Goal: Task Accomplishment & Management: Manage account settings

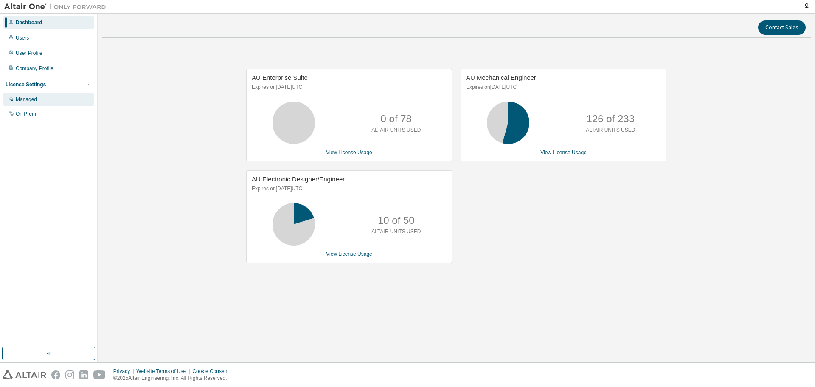
click at [30, 101] on div "Managed" at bounding box center [26, 99] width 21 height 7
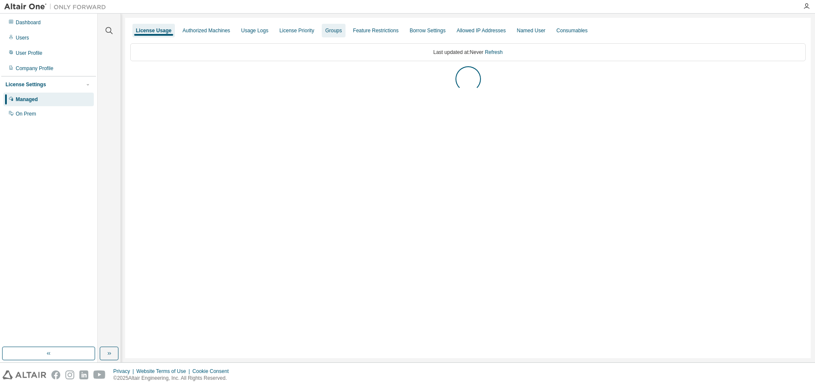
click at [331, 32] on div "Groups" at bounding box center [333, 30] width 17 height 7
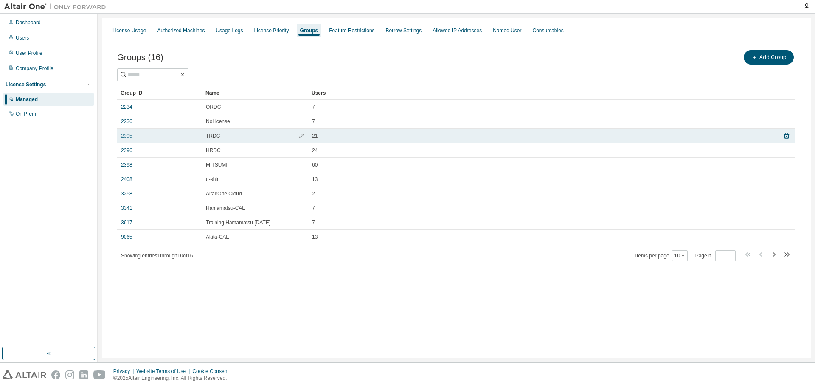
click at [130, 138] on link "2395" at bounding box center [126, 136] width 11 height 7
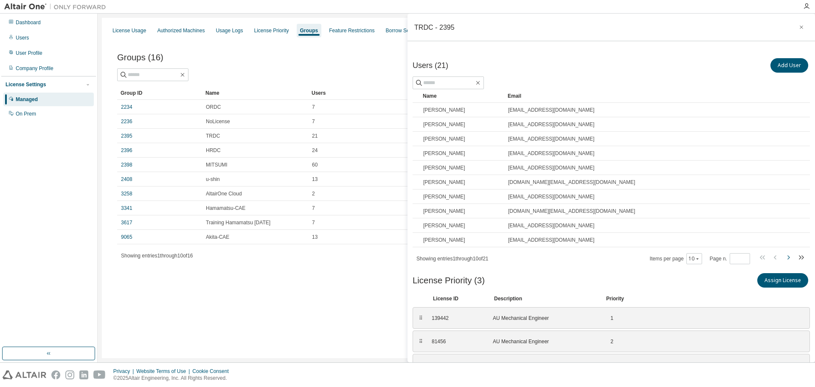
click at [784, 258] on icon "button" at bounding box center [789, 257] width 10 height 10
type input "*"
click at [799, 28] on icon "button" at bounding box center [802, 27] width 6 height 7
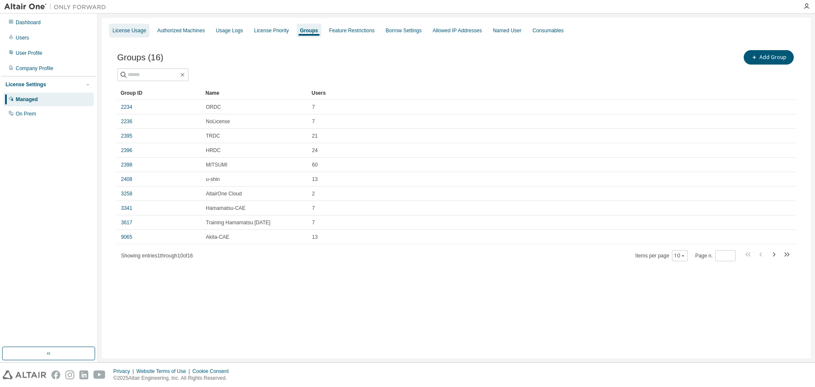
click at [122, 30] on div "License Usage" at bounding box center [130, 30] width 34 height 7
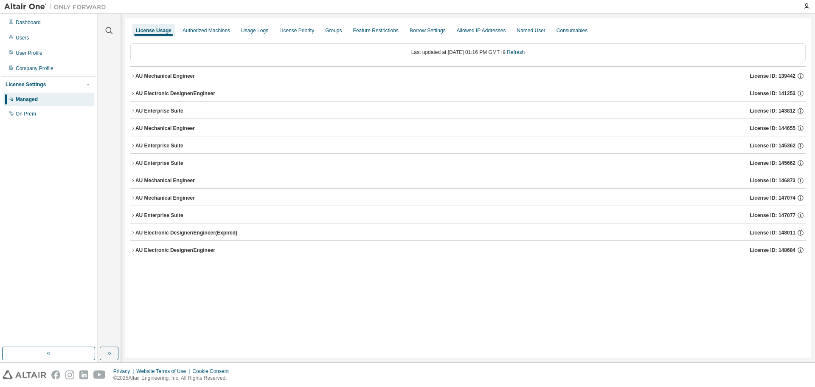
click at [133, 76] on icon "button" at bounding box center [133, 75] width 2 height 3
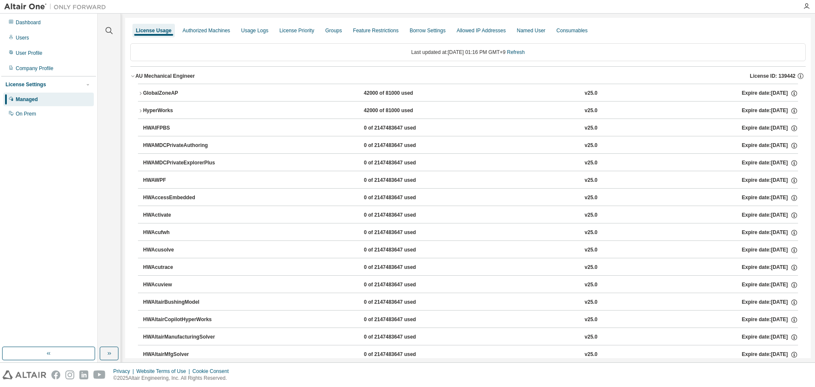
click at [140, 95] on icon "button" at bounding box center [141, 93] width 2 height 3
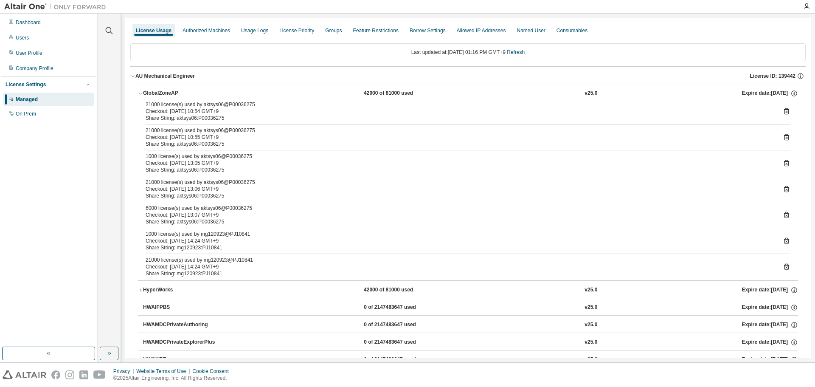
click at [140, 95] on icon "button" at bounding box center [140, 93] width 5 height 5
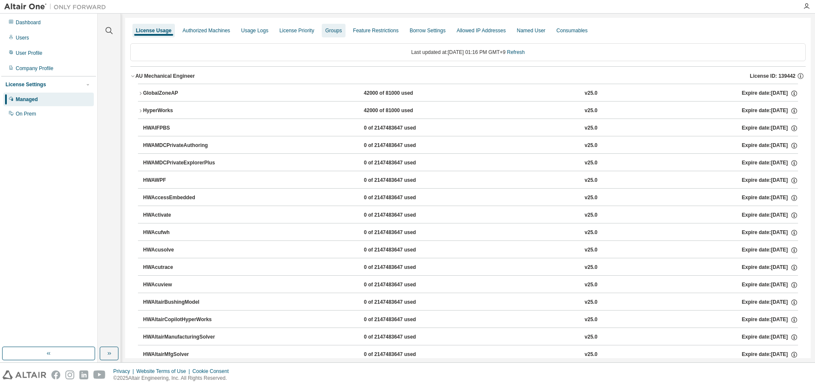
click at [335, 34] on div "Groups" at bounding box center [333, 30] width 17 height 7
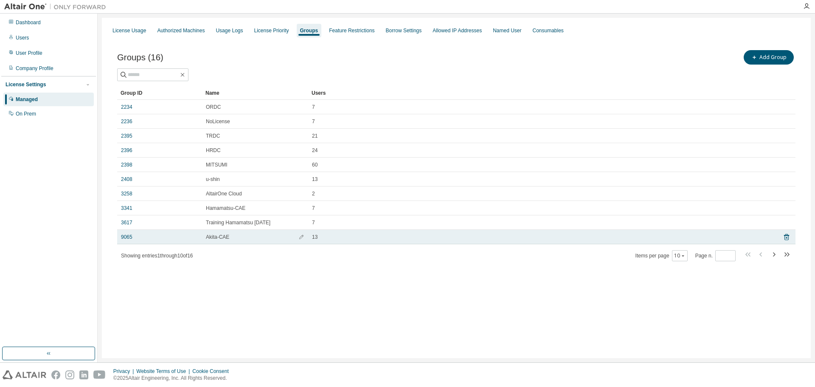
click at [132, 238] on div "9065" at bounding box center [159, 237] width 77 height 7
click at [124, 238] on link "9065" at bounding box center [126, 237] width 11 height 7
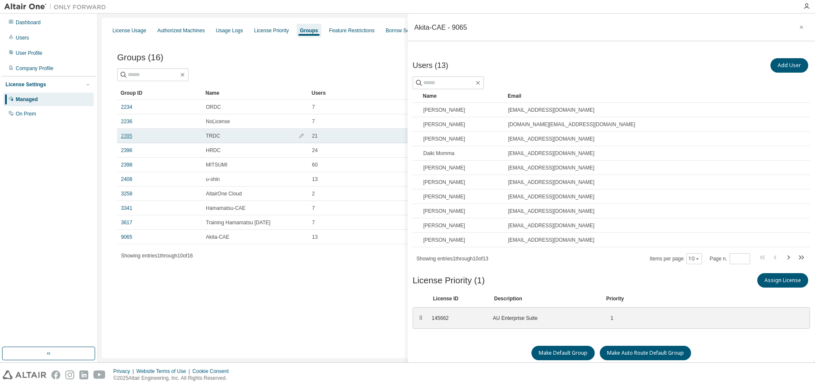
click at [128, 139] on link "2395" at bounding box center [126, 136] width 11 height 7
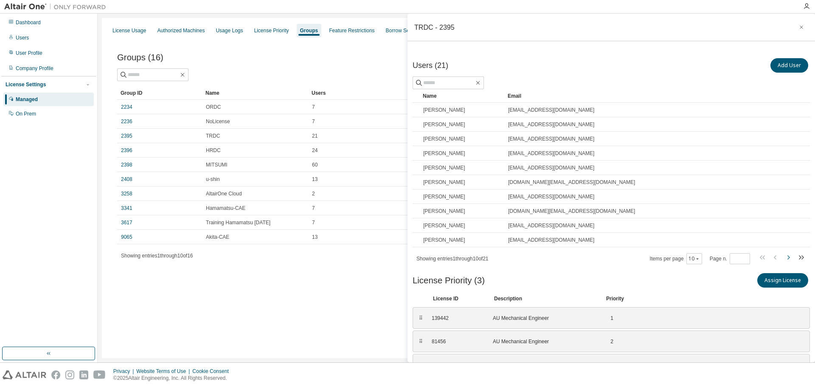
click at [784, 256] on icon "button" at bounding box center [789, 257] width 10 height 10
type input "*"
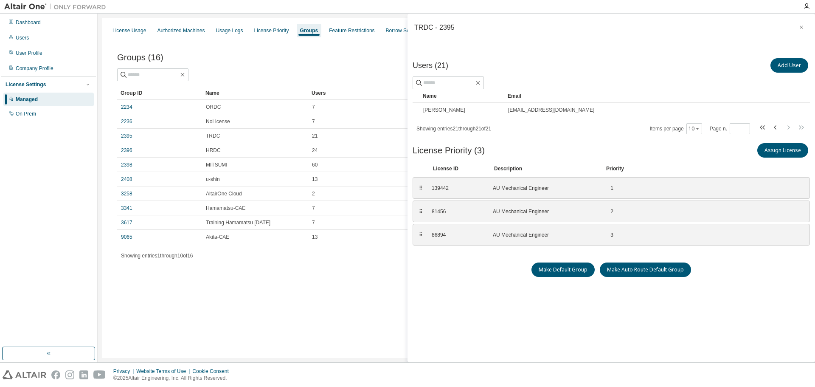
click at [289, 284] on div "License Usage Authorized Machines Usage Logs License Priority Groups Feature Re…" at bounding box center [456, 188] width 709 height 340
click at [799, 28] on icon "button" at bounding box center [802, 27] width 6 height 7
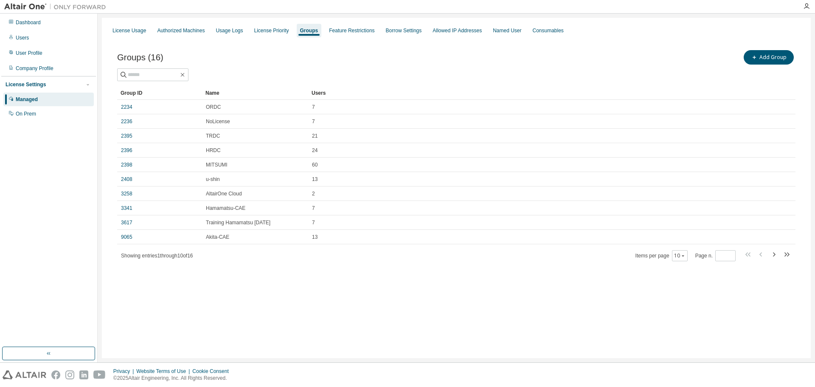
click at [357, 303] on div "License Usage Authorized Machines Usage Logs License Priority Groups Feature Re…" at bounding box center [456, 188] width 709 height 340
click at [139, 34] on div "License Usage" at bounding box center [129, 31] width 40 height 14
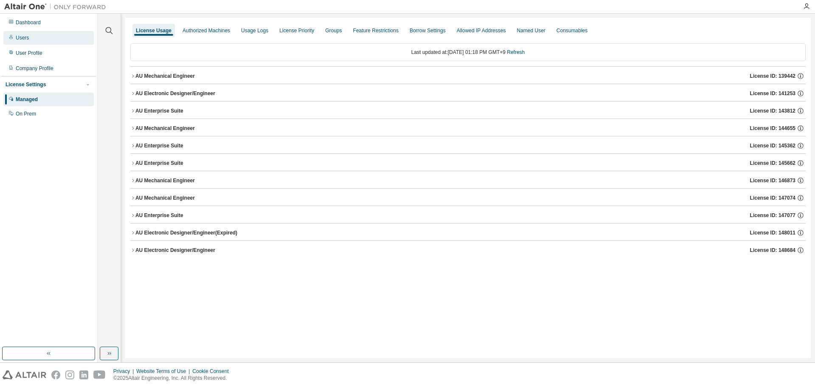
click at [26, 39] on div "Users" at bounding box center [22, 37] width 13 height 7
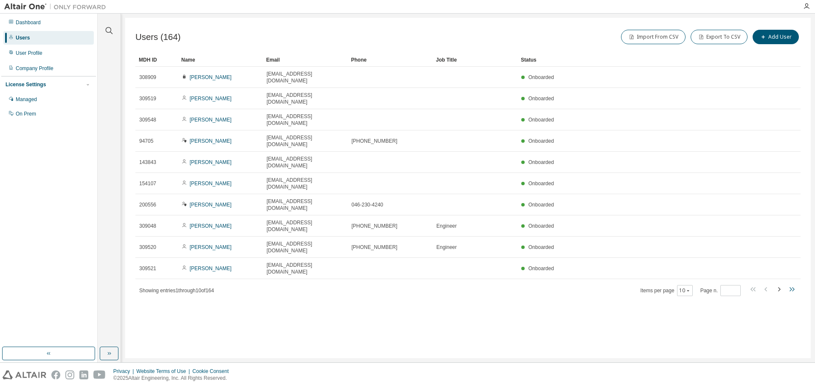
click at [793, 284] on icon "button" at bounding box center [792, 289] width 10 height 10
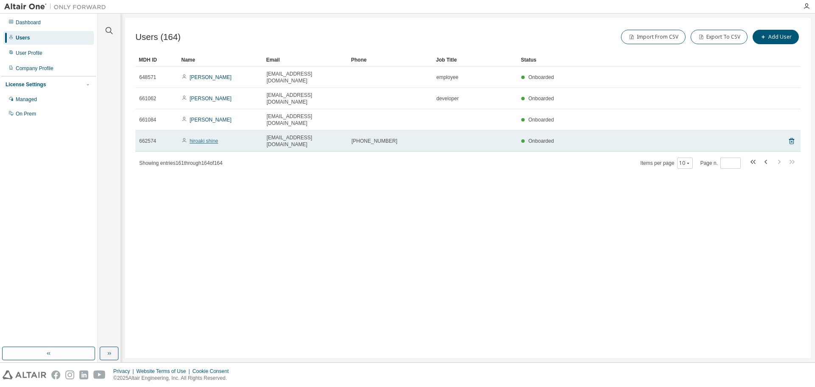
click at [213, 138] on link "hiroaki shine" at bounding box center [204, 141] width 28 height 6
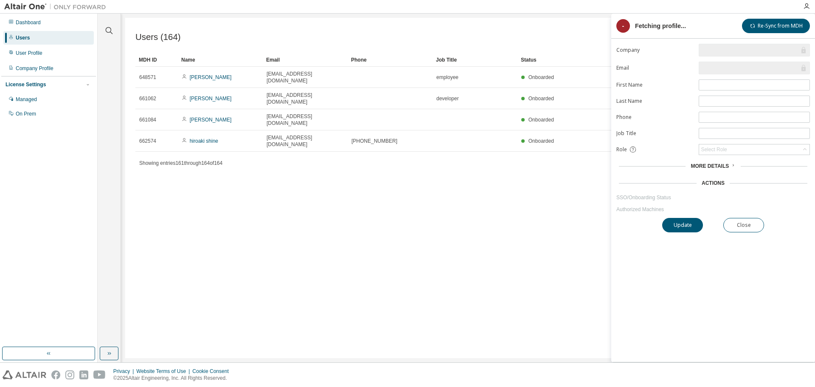
type input "*"
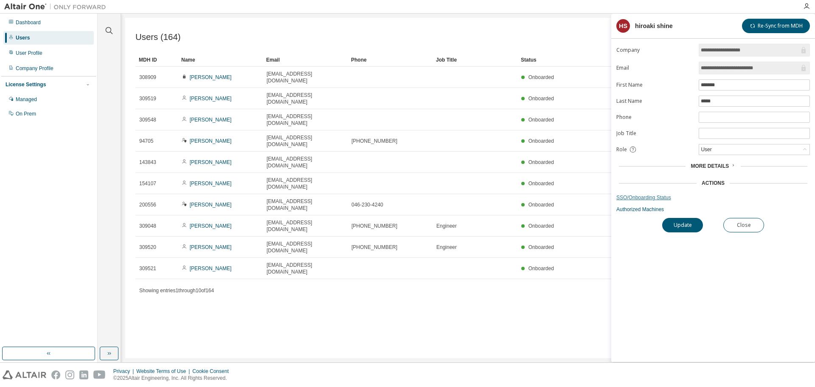
click at [640, 200] on link "SSO/Onboarding Status" at bounding box center [714, 197] width 194 height 7
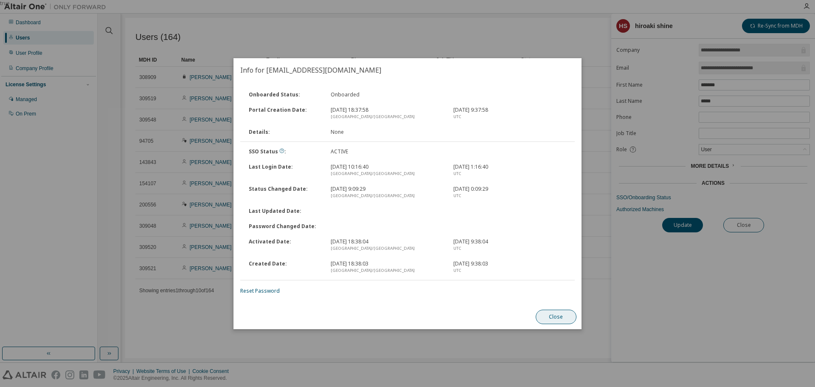
click at [563, 319] on button "Close" at bounding box center [556, 317] width 41 height 14
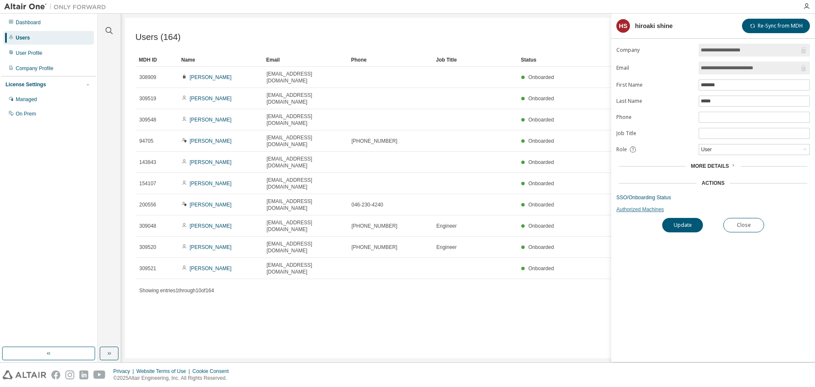
click at [652, 208] on link "Authorized Machines" at bounding box center [714, 209] width 194 height 7
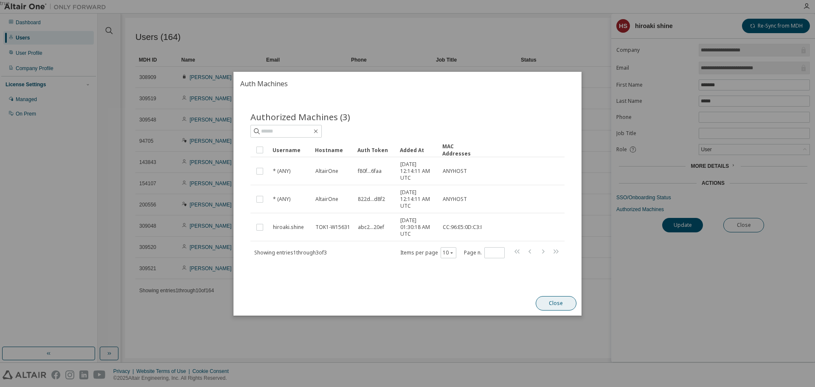
click at [548, 303] on button "Close" at bounding box center [556, 303] width 41 height 14
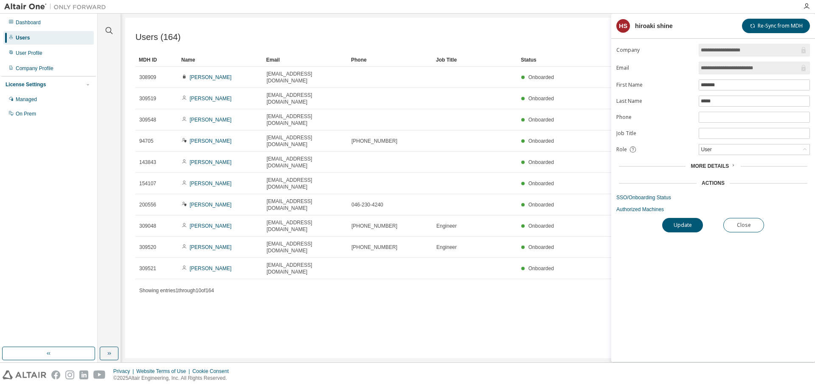
click at [443, 307] on div "Users (164) Import From CSV Export To CSV Add User Clear Load Save Save As Fiel…" at bounding box center [468, 188] width 686 height 340
click at [754, 230] on button "Close" at bounding box center [744, 225] width 41 height 14
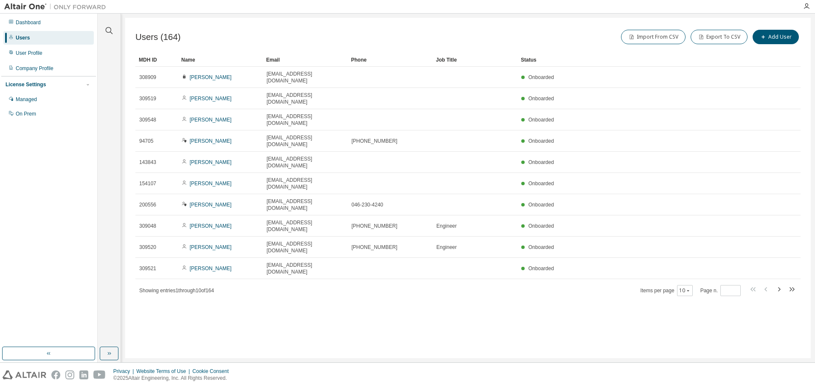
click at [446, 290] on div "Users (164) Import From CSV Export To CSV Add User Clear Load Save Save As Fiel…" at bounding box center [468, 188] width 686 height 340
click at [32, 100] on div "Managed" at bounding box center [26, 99] width 21 height 7
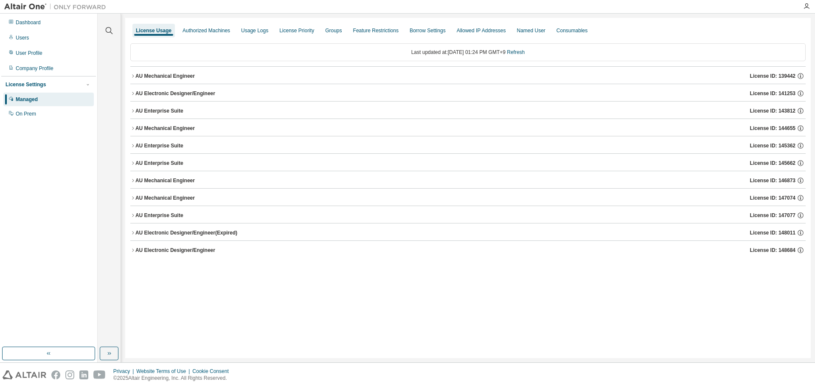
click at [134, 75] on icon "button" at bounding box center [132, 75] width 5 height 5
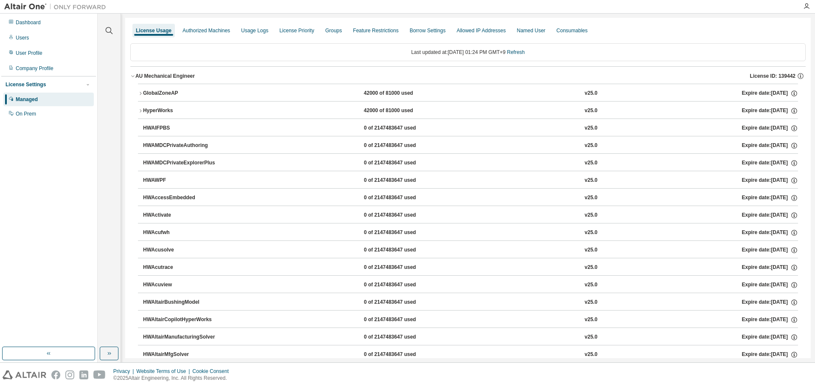
click at [141, 92] on icon "button" at bounding box center [140, 93] width 5 height 5
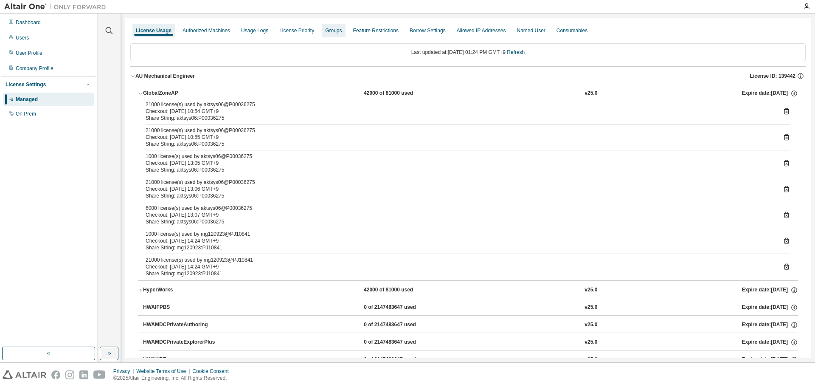
click at [333, 32] on div "Groups" at bounding box center [333, 30] width 17 height 7
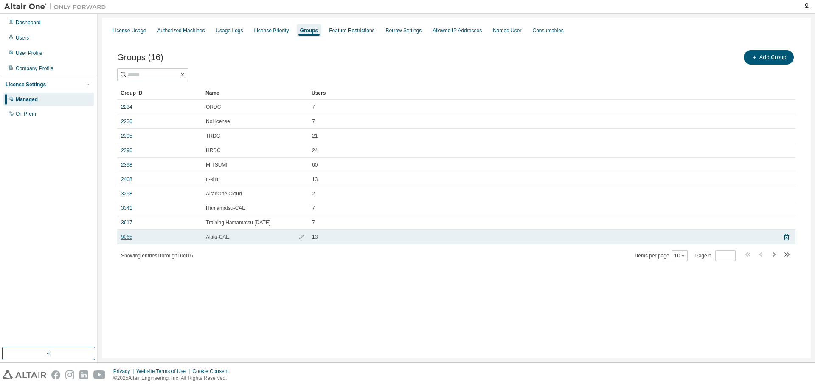
click at [130, 238] on link "9065" at bounding box center [126, 237] width 11 height 7
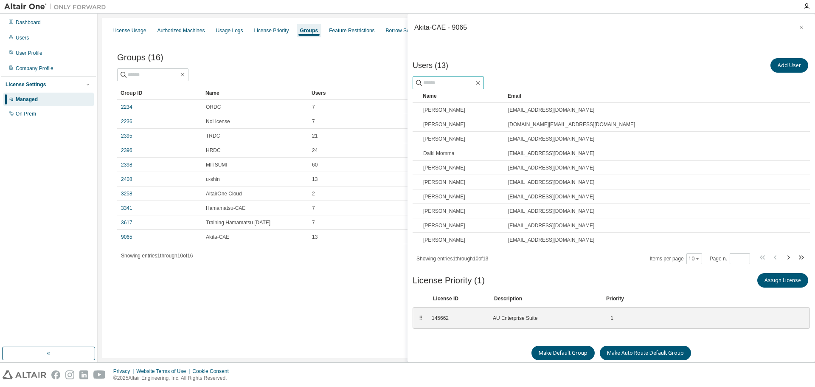
click at [440, 82] on input "text" at bounding box center [448, 83] width 51 height 8
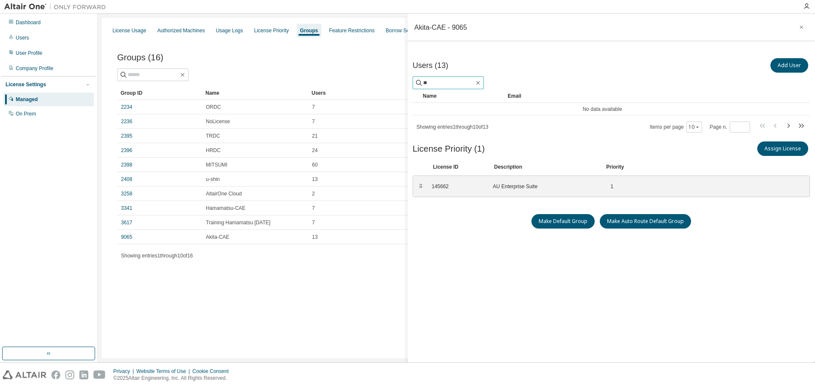
type input "*"
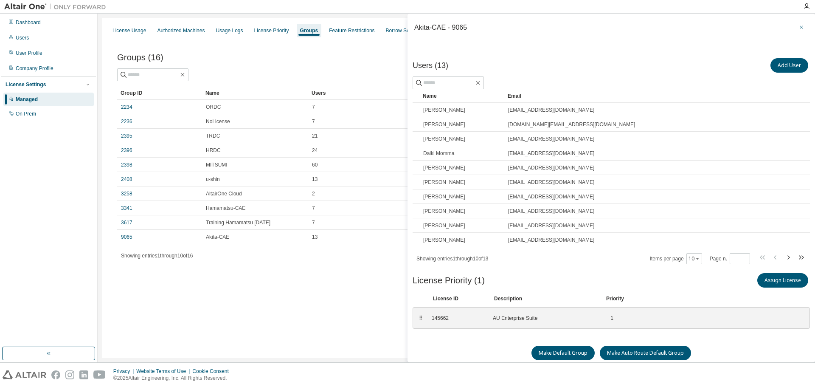
click at [799, 25] on icon "button" at bounding box center [802, 27] width 6 height 7
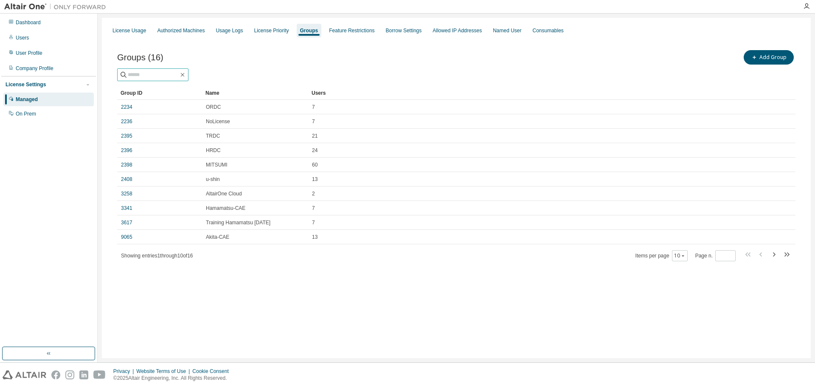
click at [169, 75] on input "text" at bounding box center [153, 75] width 51 height 8
click at [25, 40] on div "Users" at bounding box center [22, 37] width 13 height 7
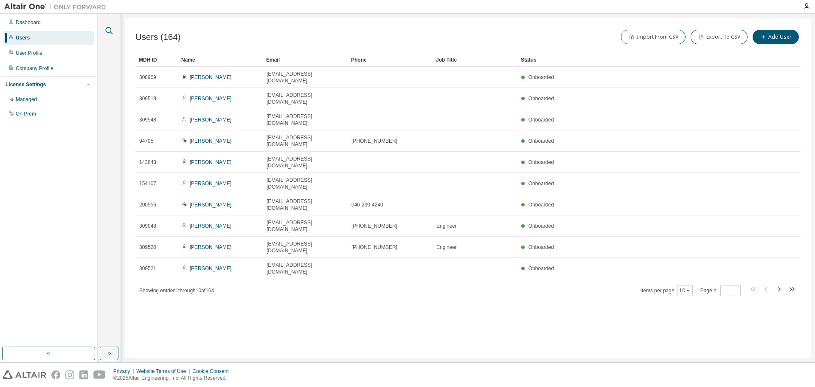
click at [109, 30] on icon "button" at bounding box center [109, 30] width 10 height 10
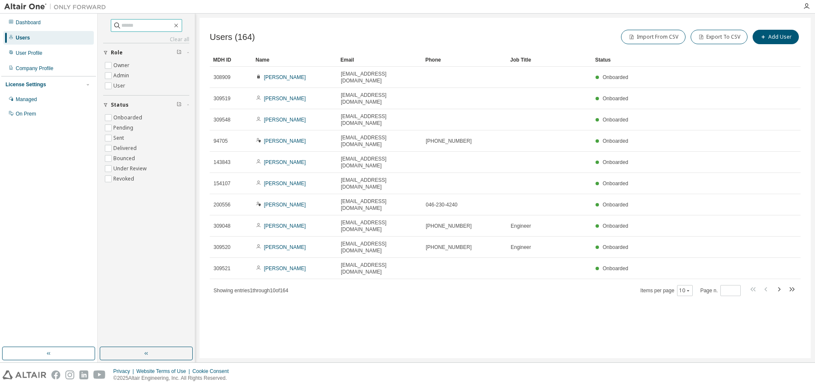
click at [129, 26] on input "text" at bounding box center [146, 25] width 51 height 8
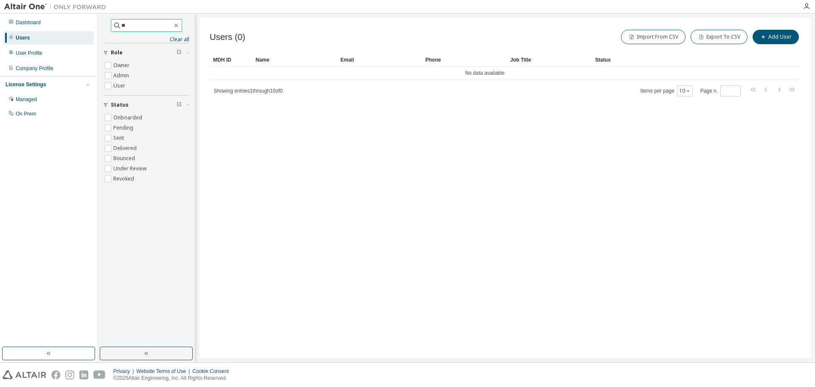
type input "*"
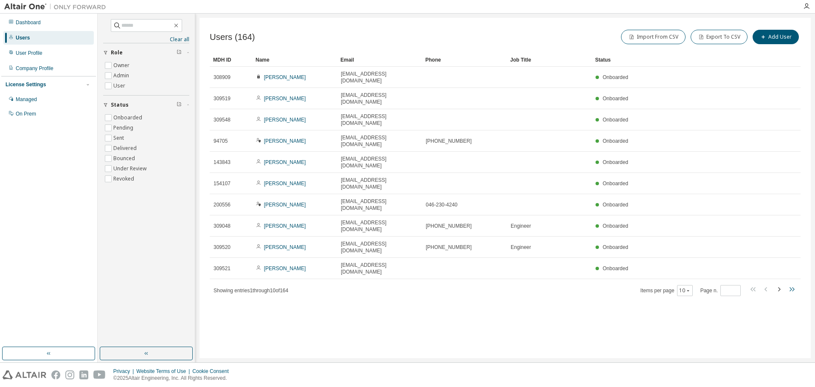
click at [794, 287] on icon "button" at bounding box center [794, 289] width 3 height 4
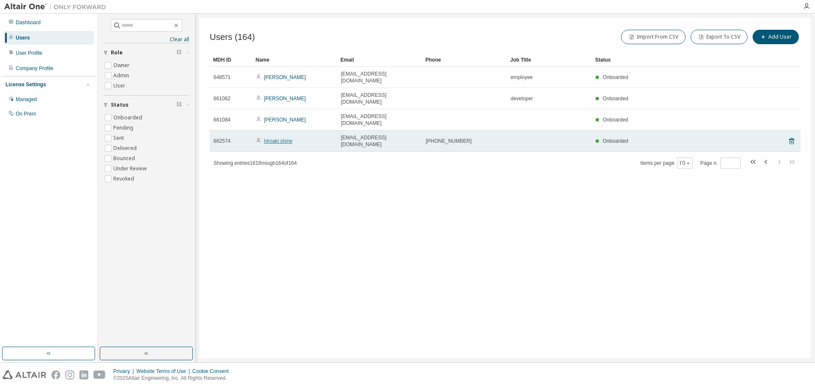
click at [273, 138] on link "hiroaki shine" at bounding box center [278, 141] width 28 height 6
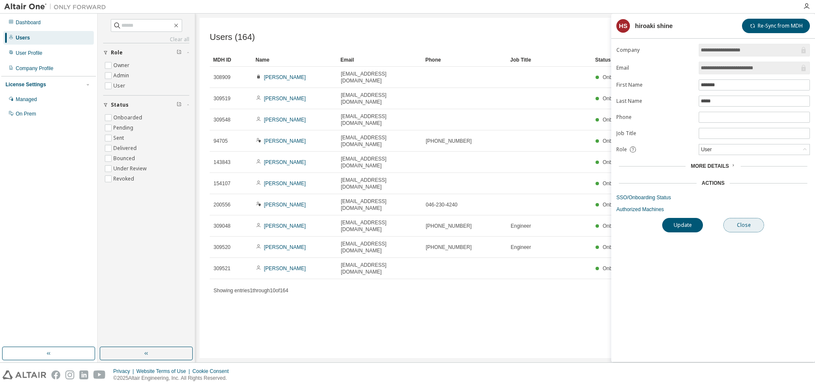
click at [739, 223] on button "Close" at bounding box center [744, 225] width 41 height 14
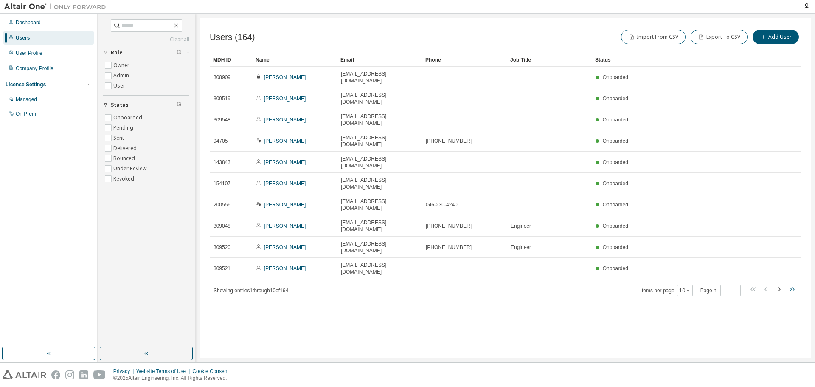
click at [793, 284] on icon "button" at bounding box center [792, 289] width 10 height 10
type input "**"
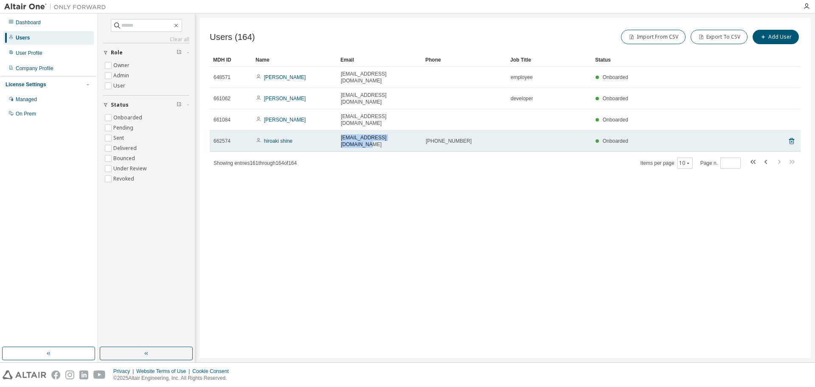
drag, startPoint x: 341, startPoint y: 118, endPoint x: 409, endPoint y: 119, distance: 68.0
click at [409, 130] on td "hshine@minebeamitsumi.com" at bounding box center [379, 140] width 85 height 21
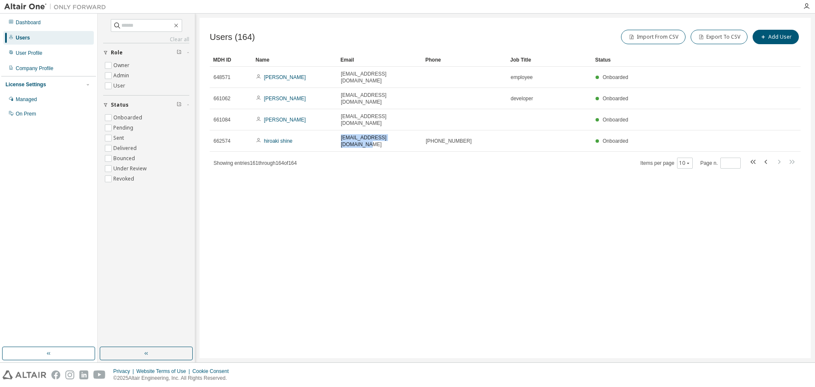
copy span "hshine@minebeamitsumi.com"
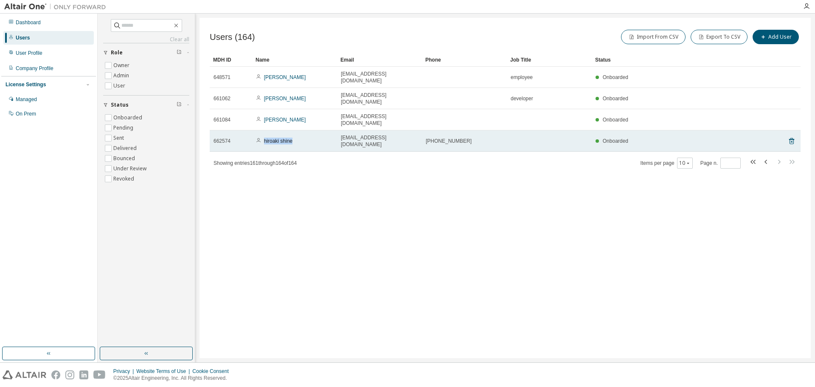
drag, startPoint x: 298, startPoint y: 119, endPoint x: 264, endPoint y: 121, distance: 34.5
click at [264, 130] on td "hiroaki shine" at bounding box center [294, 140] width 85 height 21
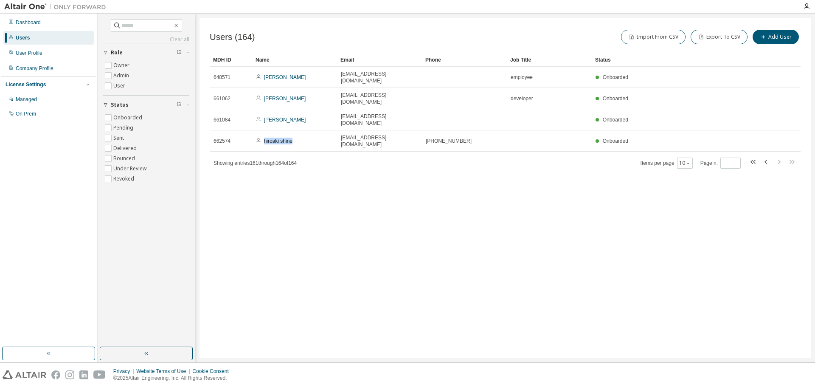
copy link "hiroaki shine"
click at [404, 224] on div "Users (164) Import From CSV Export To CSV Add User Clear Load Save Save As Fiel…" at bounding box center [506, 188] width 612 height 340
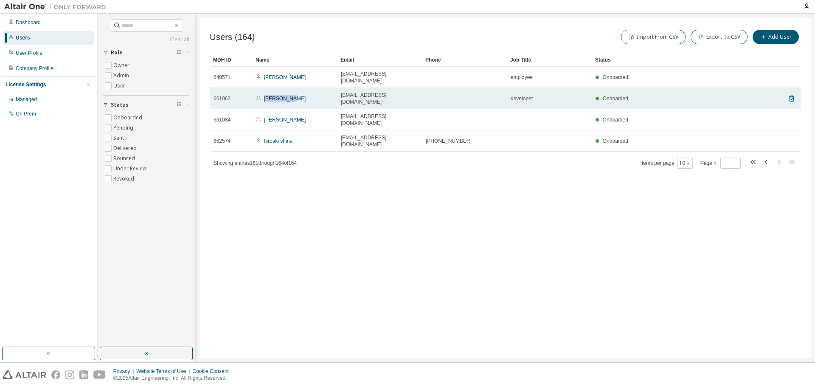
drag, startPoint x: 291, startPoint y: 89, endPoint x: 265, endPoint y: 89, distance: 25.5
click at [265, 95] on div "Tom Hirata" at bounding box center [294, 98] width 77 height 7
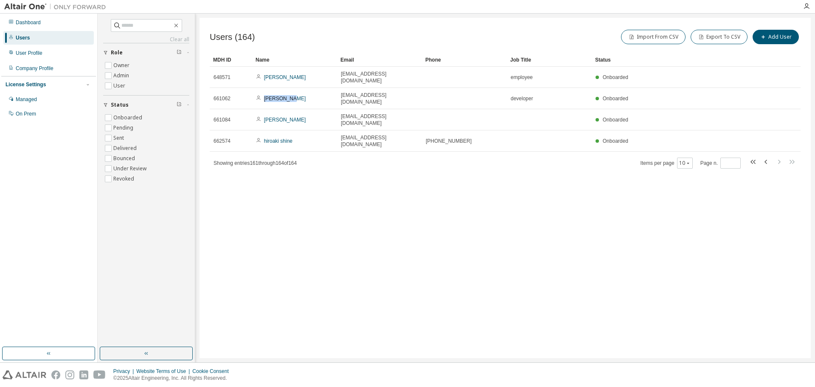
copy link "Tom Hirata"
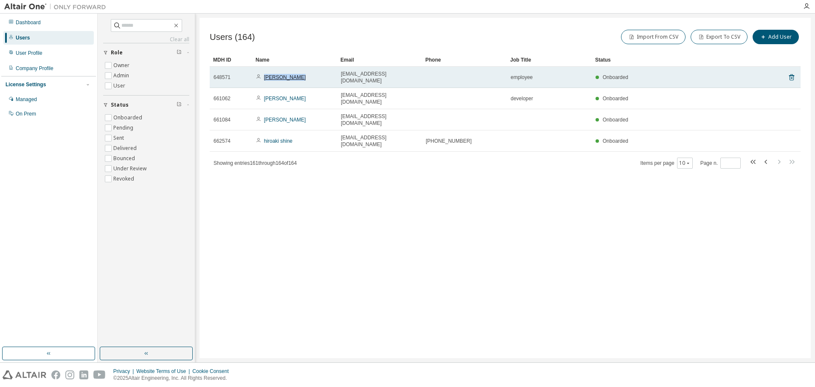
drag, startPoint x: 295, startPoint y: 72, endPoint x: 264, endPoint y: 75, distance: 30.7
click at [264, 75] on div "taichi himori" at bounding box center [294, 77] width 77 height 7
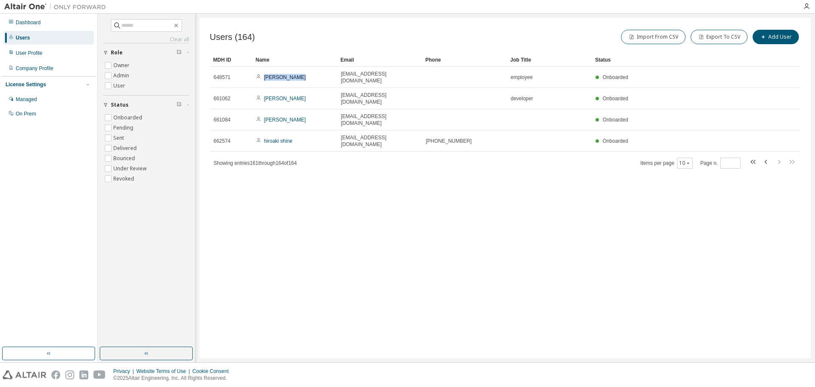
copy link "taichi himori"
click at [443, 261] on div "Users (164) Import From CSV Export To CSV Add User Clear Load Save Save As Fiel…" at bounding box center [506, 188] width 612 height 340
click at [180, 25] on icon "button" at bounding box center [176, 25] width 7 height 7
click at [29, 99] on div "Managed" at bounding box center [26, 99] width 21 height 7
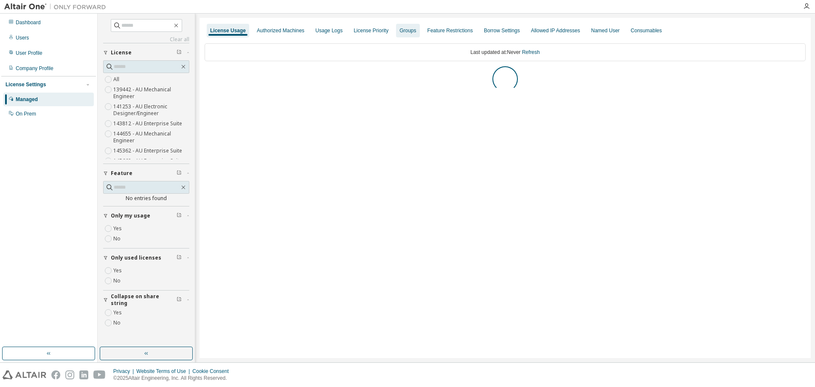
click at [405, 34] on div "Groups" at bounding box center [407, 31] width 23 height 14
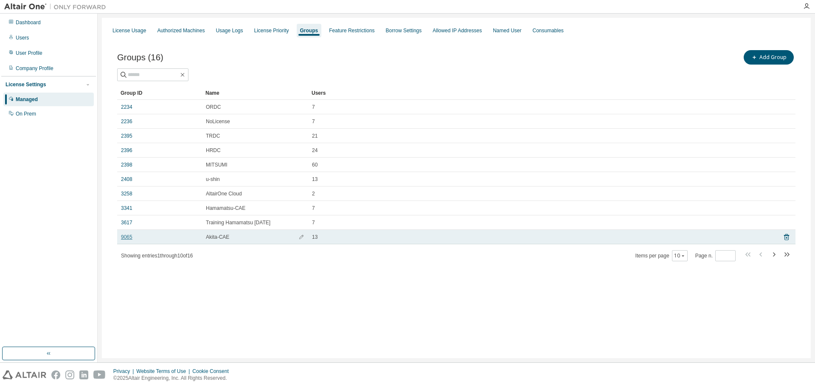
click at [124, 237] on link "9065" at bounding box center [126, 237] width 11 height 7
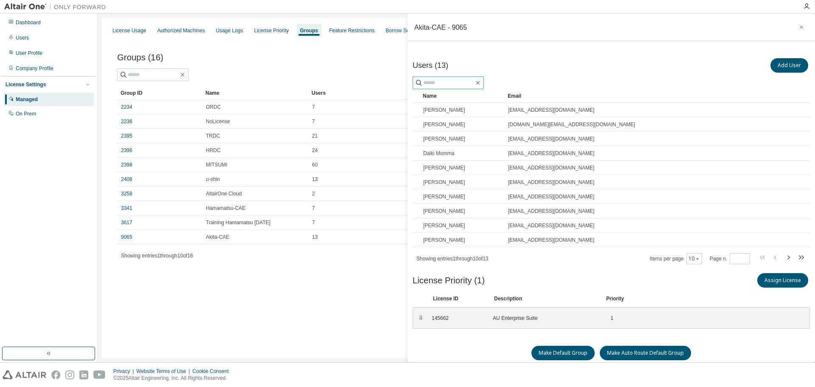
click at [448, 82] on input "text" at bounding box center [448, 83] width 51 height 8
type input "*"
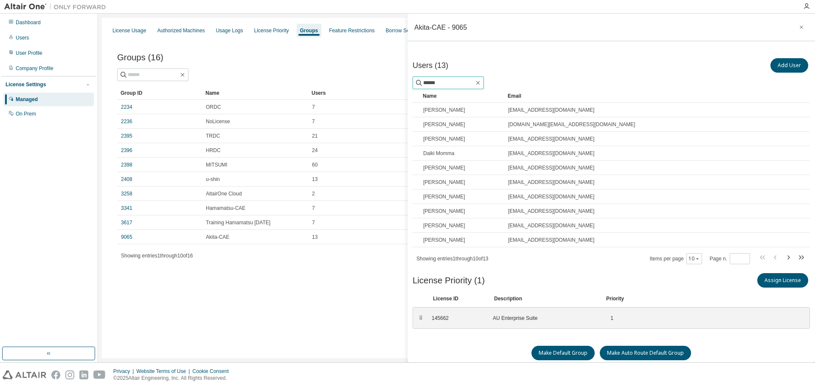
type input "******"
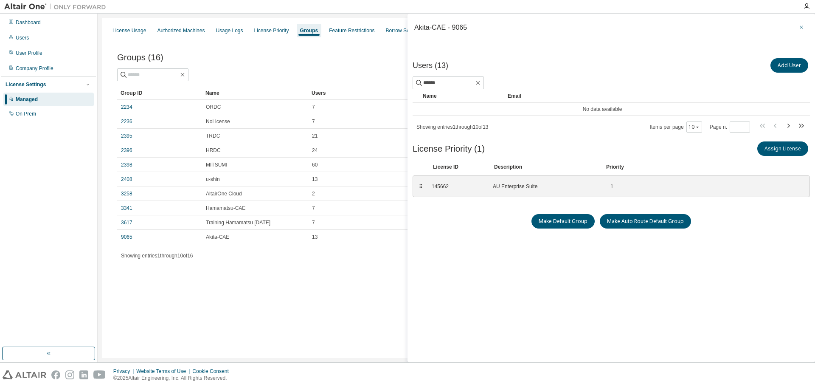
click at [799, 27] on icon "button" at bounding box center [802, 27] width 6 height 7
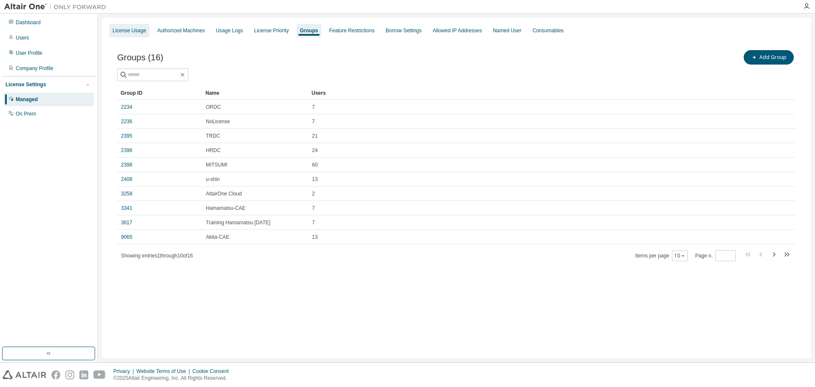
click at [126, 33] on div "License Usage" at bounding box center [130, 30] width 34 height 7
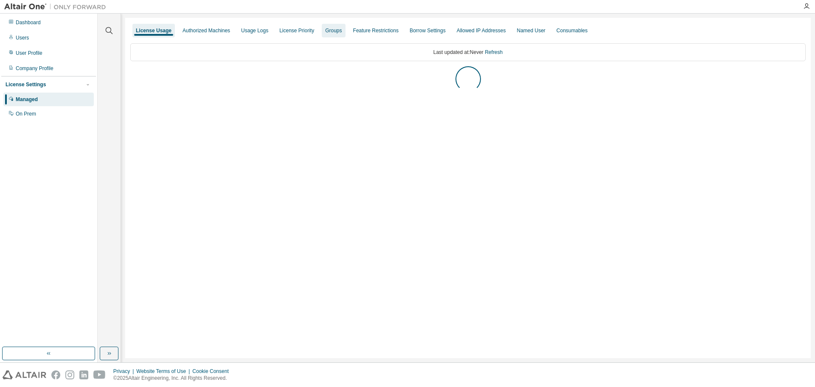
click at [329, 34] on div "Groups" at bounding box center [333, 30] width 17 height 7
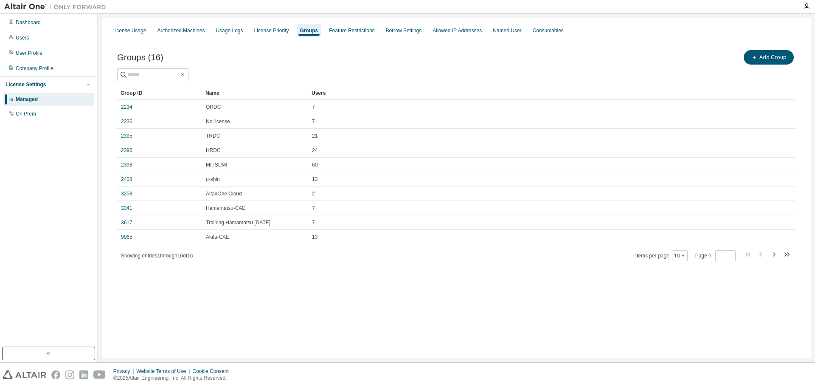
click at [774, 255] on icon "button" at bounding box center [774, 254] width 10 height 10
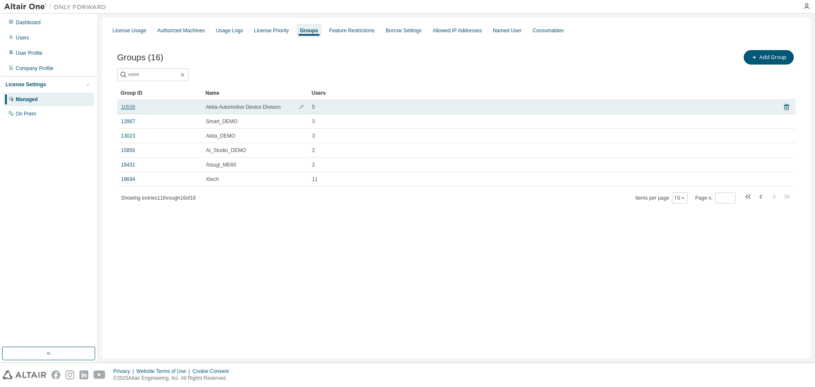
click at [131, 110] on link "10536" at bounding box center [128, 107] width 14 height 7
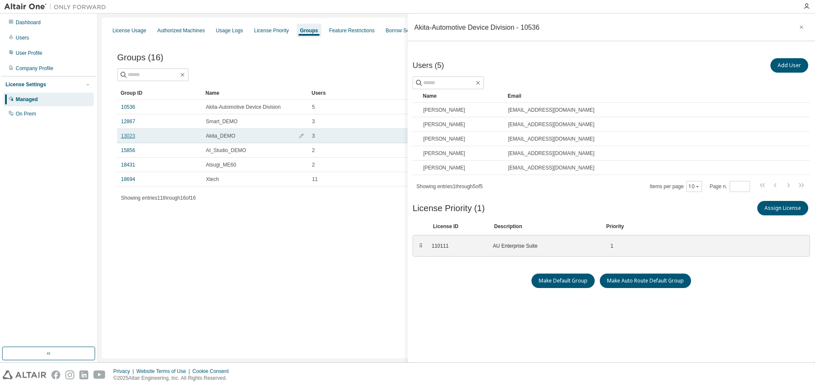
click at [132, 134] on link "13023" at bounding box center [128, 136] width 14 height 7
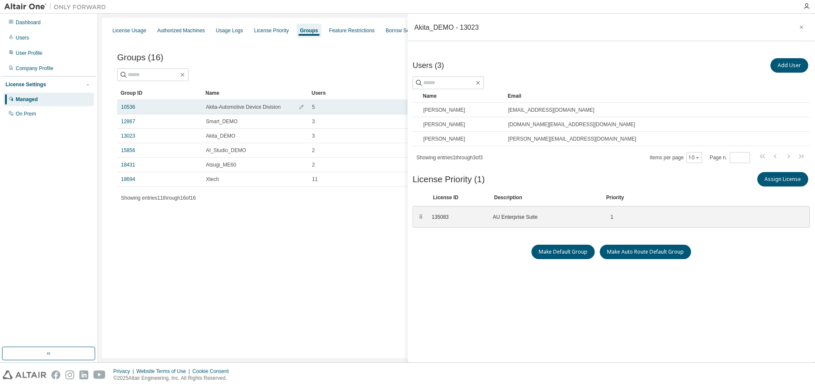
click at [131, 110] on td "10536" at bounding box center [159, 107] width 85 height 14
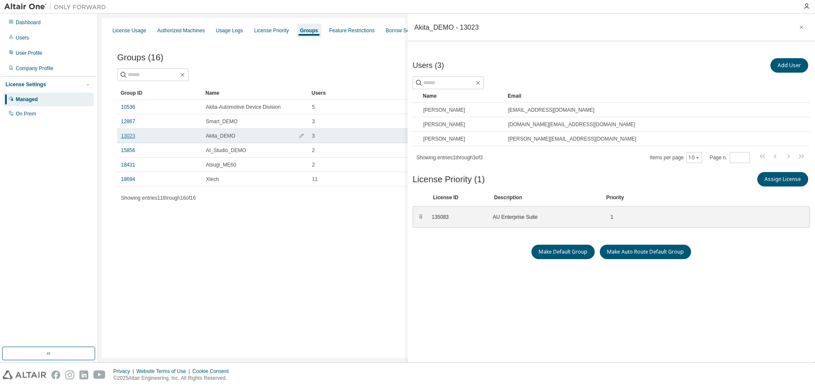
click at [130, 136] on link "13023" at bounding box center [128, 136] width 14 height 7
click at [124, 136] on link "13023" at bounding box center [128, 136] width 14 height 7
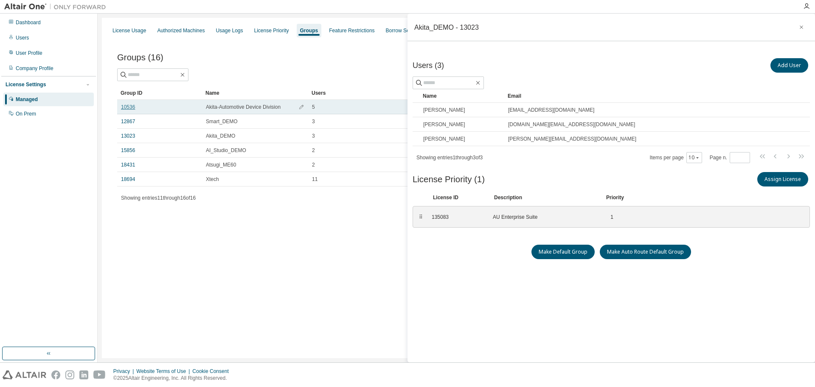
click at [128, 108] on link "10536" at bounding box center [128, 107] width 14 height 7
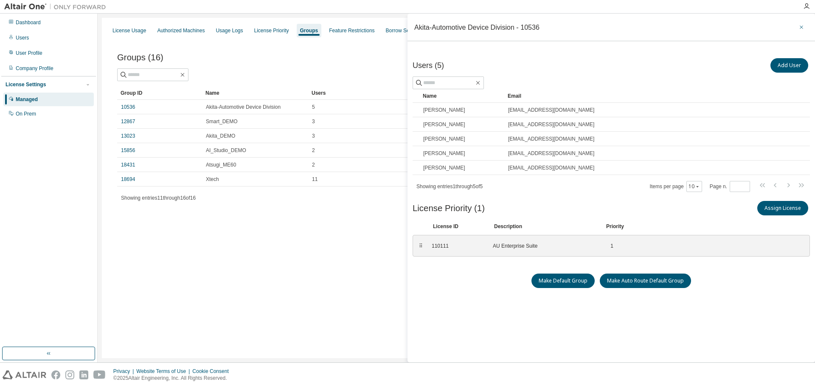
click at [799, 26] on icon "button" at bounding box center [802, 27] width 6 height 7
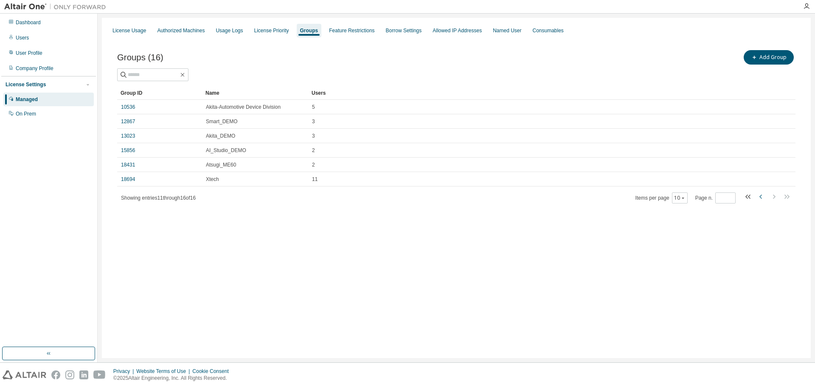
click at [764, 197] on icon "button" at bounding box center [761, 197] width 10 height 10
type input "*"
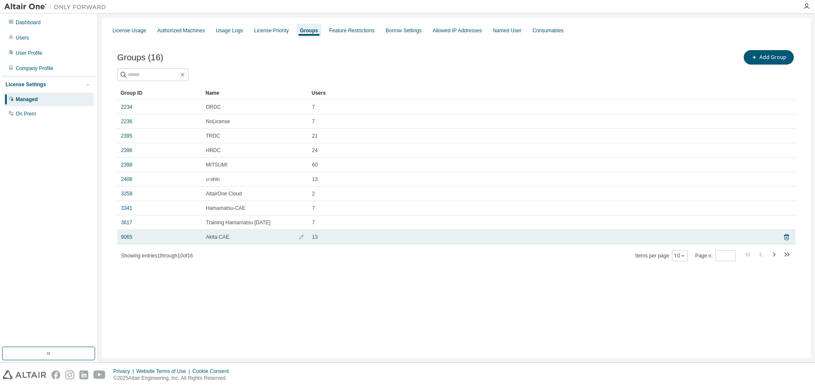
click at [130, 240] on td "9065" at bounding box center [159, 237] width 85 height 14
click at [129, 238] on link "9065" at bounding box center [126, 237] width 11 height 7
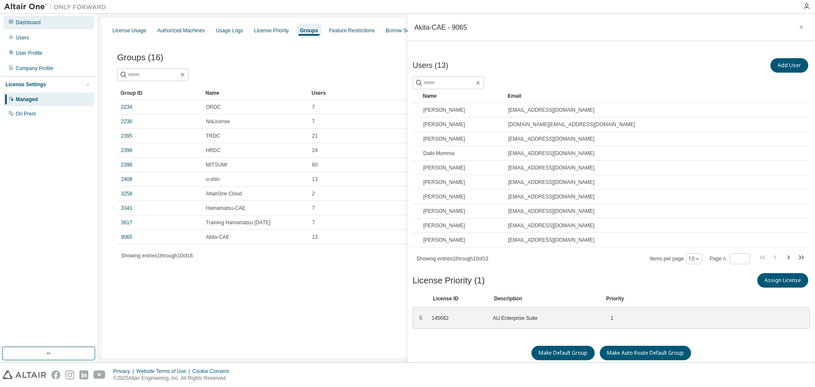
click at [29, 25] on div "Dashboard" at bounding box center [28, 22] width 25 height 7
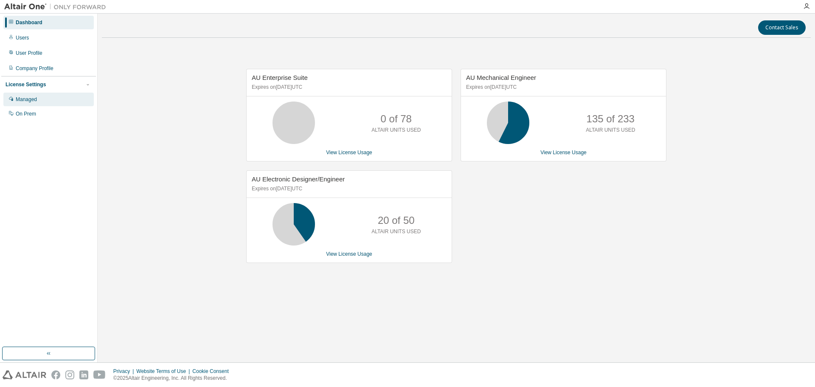
click at [30, 96] on div "Managed" at bounding box center [48, 100] width 90 height 14
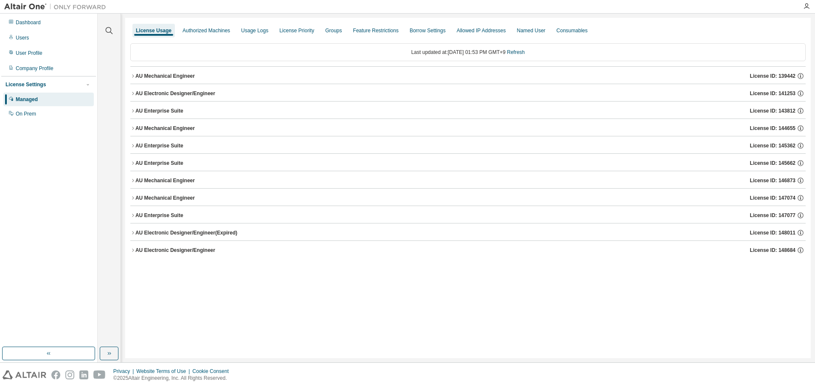
click at [133, 161] on icon "button" at bounding box center [132, 163] width 5 height 5
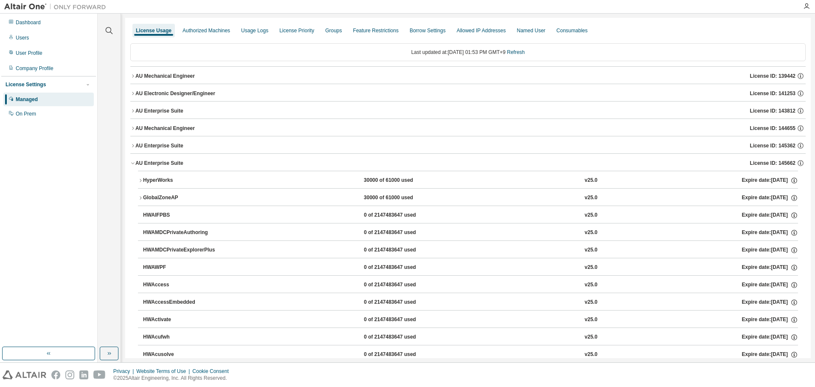
click at [140, 180] on icon "button" at bounding box center [140, 180] width 5 height 5
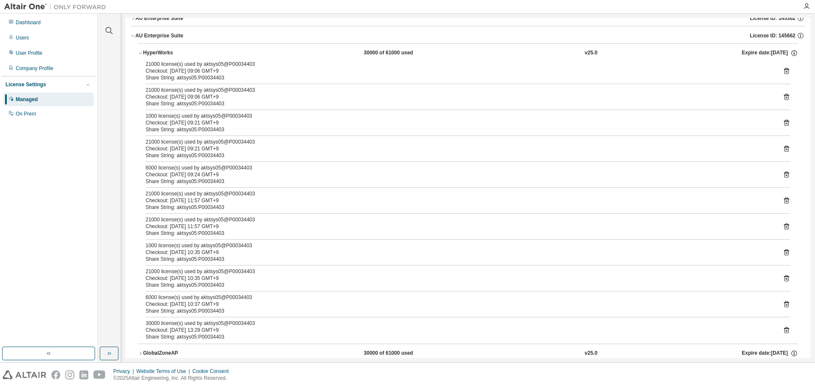
scroll to position [85, 0]
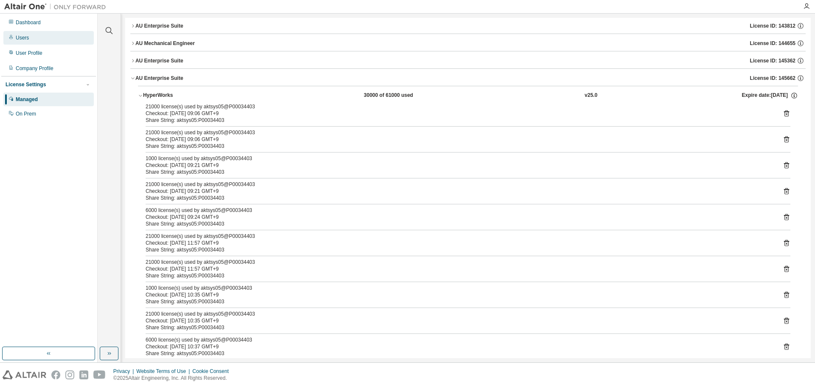
click at [37, 40] on div "Users" at bounding box center [48, 38] width 90 height 14
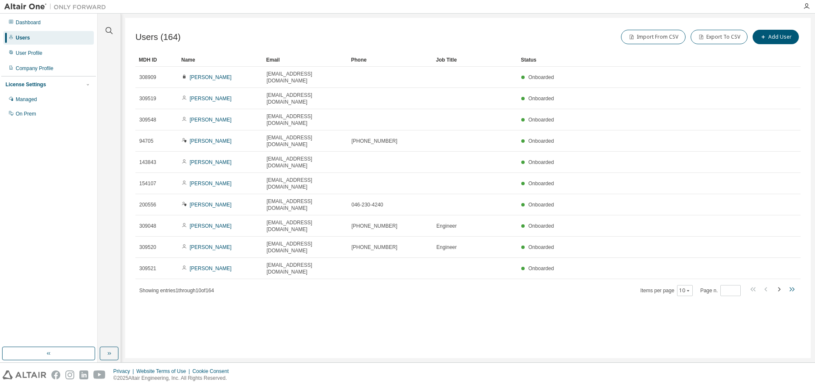
click at [795, 284] on icon "button" at bounding box center [792, 289] width 10 height 10
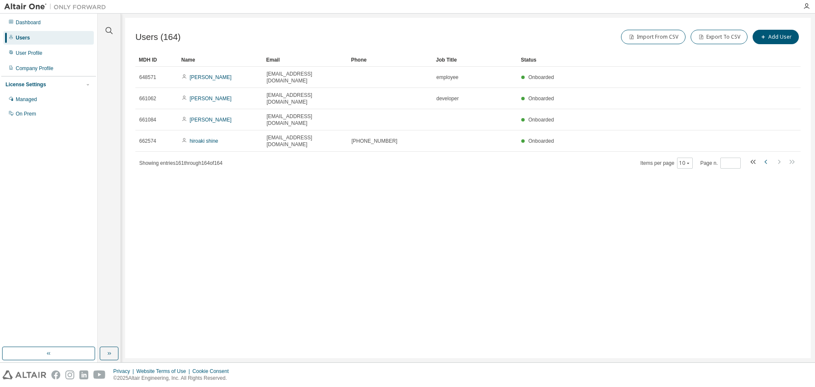
click at [767, 157] on icon "button" at bounding box center [767, 162] width 10 height 10
type input "**"
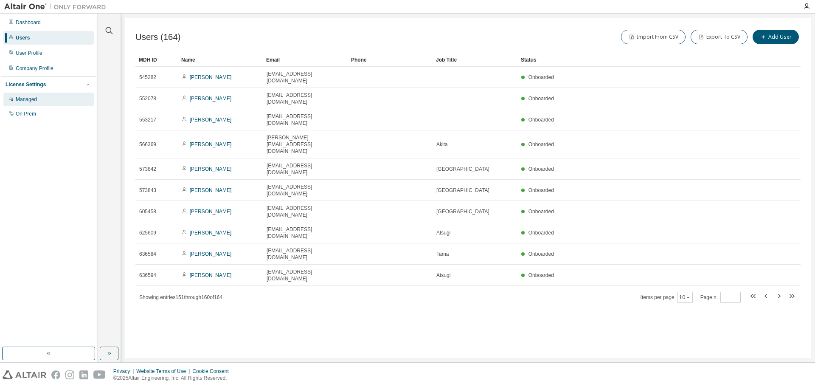
click at [40, 101] on div "Managed" at bounding box center [48, 100] width 90 height 14
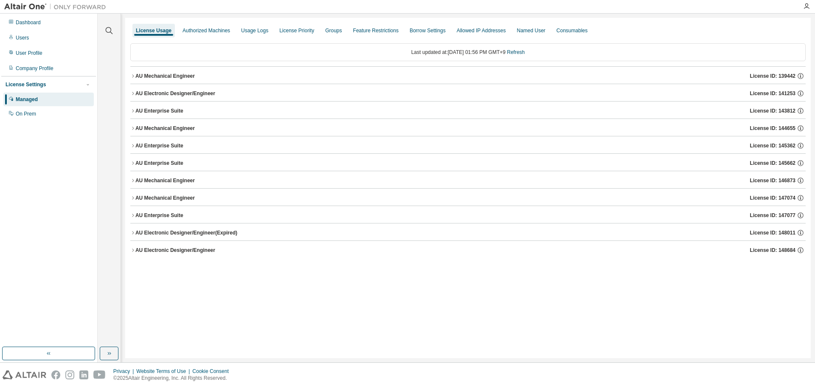
click at [133, 76] on icon "button" at bounding box center [132, 75] width 5 height 5
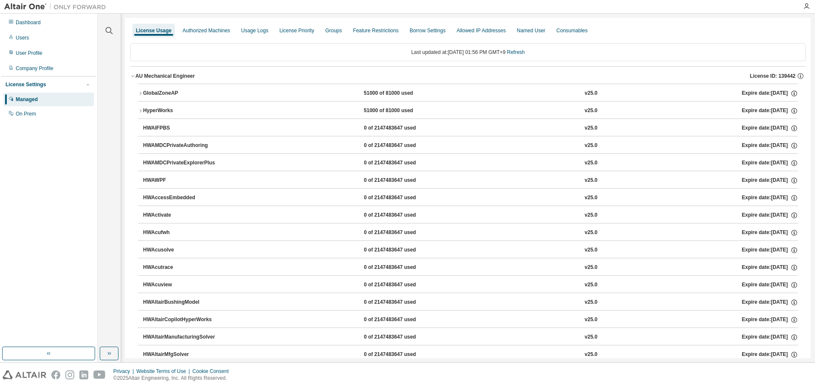
click at [142, 99] on button "GlobalZoneAP 51000 of 81000 used v25.0 Expire date: 2025-09-09" at bounding box center [468, 93] width 660 height 19
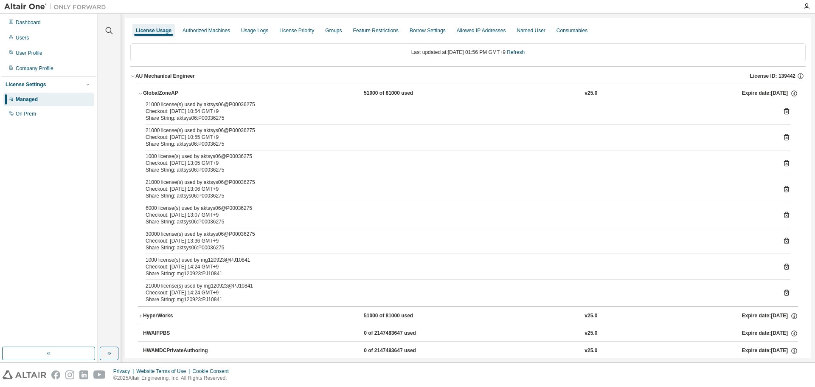
click at [132, 72] on button "AU Mechanical Engineer License ID: 139442" at bounding box center [468, 76] width 676 height 19
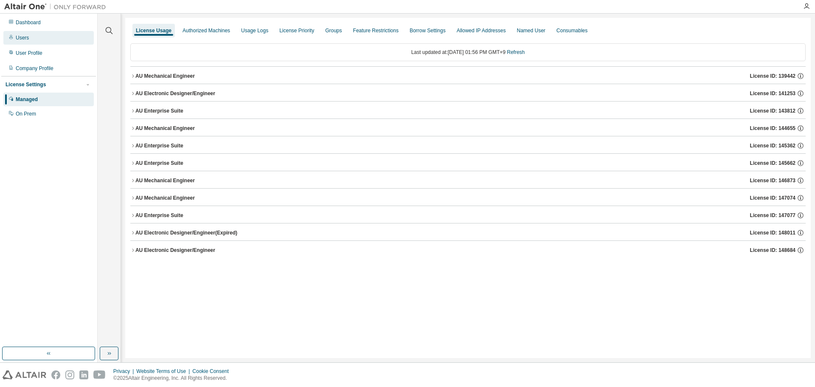
click at [23, 39] on div "Users" at bounding box center [22, 37] width 13 height 7
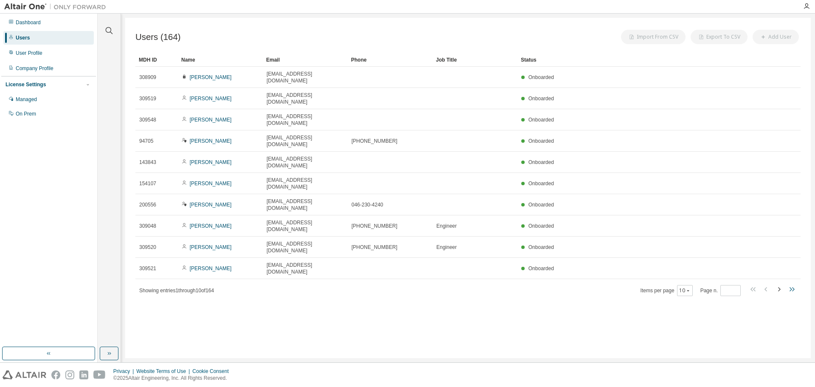
click at [796, 284] on icon "button" at bounding box center [792, 289] width 10 height 10
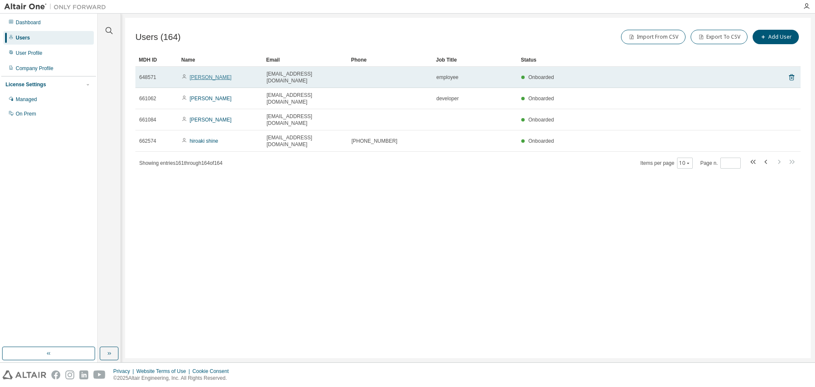
click at [211, 74] on link "taichi himori" at bounding box center [211, 77] width 42 height 6
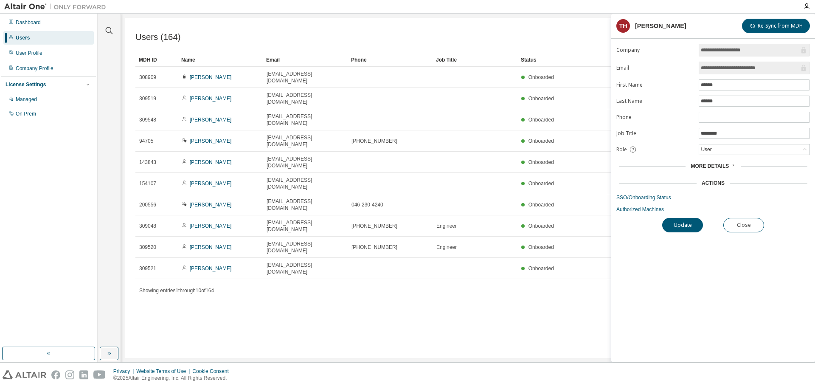
click at [734, 166] on icon at bounding box center [733, 165] width 5 height 5
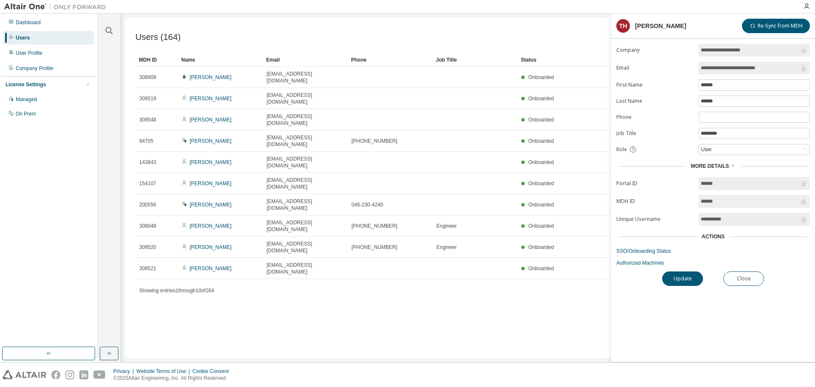
click at [734, 166] on icon at bounding box center [733, 165] width 5 height 5
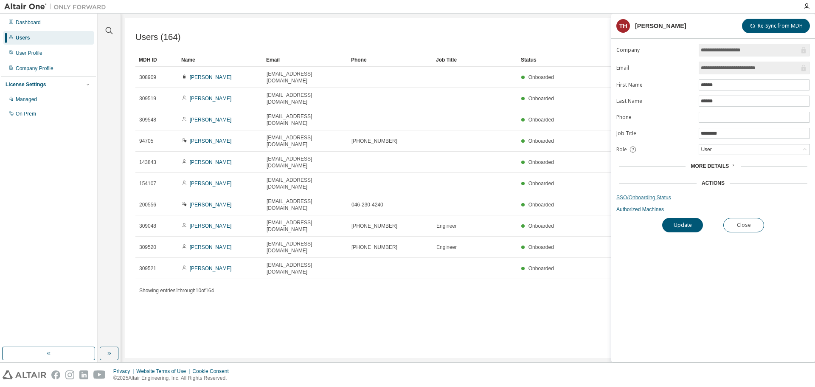
click at [643, 198] on link "SSO/Onboarding Status" at bounding box center [714, 197] width 194 height 7
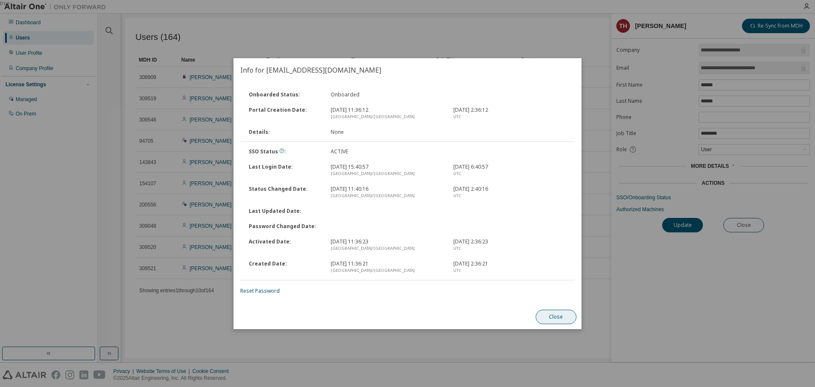
click at [558, 322] on button "Close" at bounding box center [556, 317] width 41 height 14
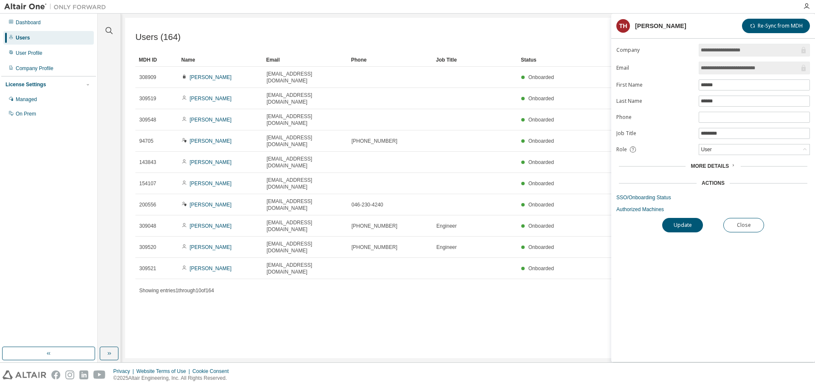
click at [559, 316] on div "Users (164) Import From CSV Export To CSV Add User Clear Load Save Save As Fiel…" at bounding box center [468, 188] width 686 height 340
click at [640, 208] on link "Authorized Machines" at bounding box center [714, 209] width 194 height 7
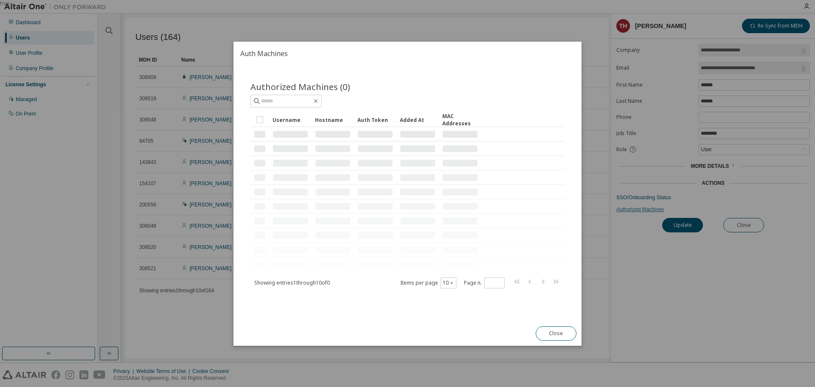
click at [640, 208] on div "true" at bounding box center [407, 193] width 815 height 387
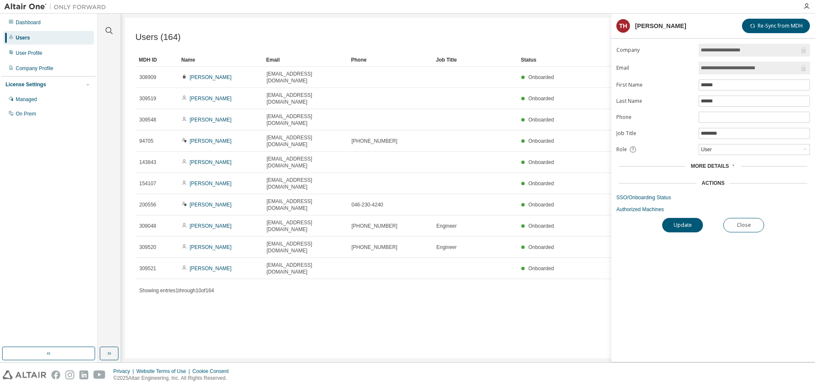
click at [551, 325] on div "Users (164) Import From CSV Export To CSV Add User Clear Load Save Save As Fiel…" at bounding box center [468, 188] width 686 height 340
click at [698, 299] on div "**********" at bounding box center [714, 203] width 204 height 318
click at [549, 330] on div "Users (164) Import From CSV Export To CSV Add User Clear Load Save Save As Fiel…" at bounding box center [468, 188] width 686 height 340
click at [556, 334] on div "Users (164) Import From CSV Export To CSV Add User Clear Load Save Save As Fiel…" at bounding box center [468, 188] width 686 height 340
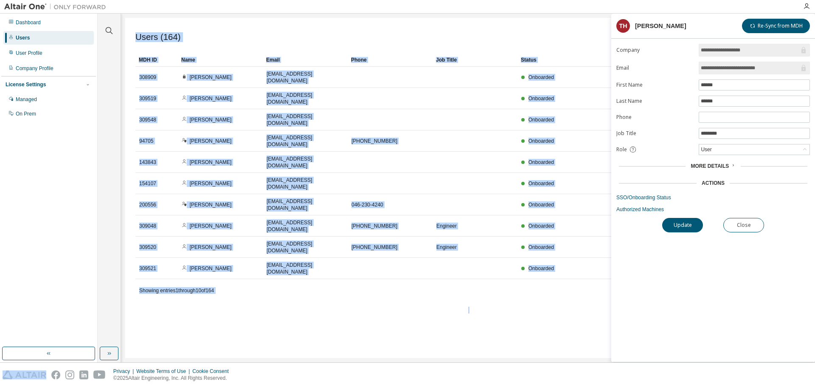
click at [556, 334] on div "Users (164) Import From CSV Export To CSV Add User Clear Load Save Save As Fiel…" at bounding box center [468, 188] width 686 height 340
click at [188, 291] on div "Users (164) Import From CSV Export To CSV Add User Clear Load Save Save As Fiel…" at bounding box center [468, 188] width 686 height 340
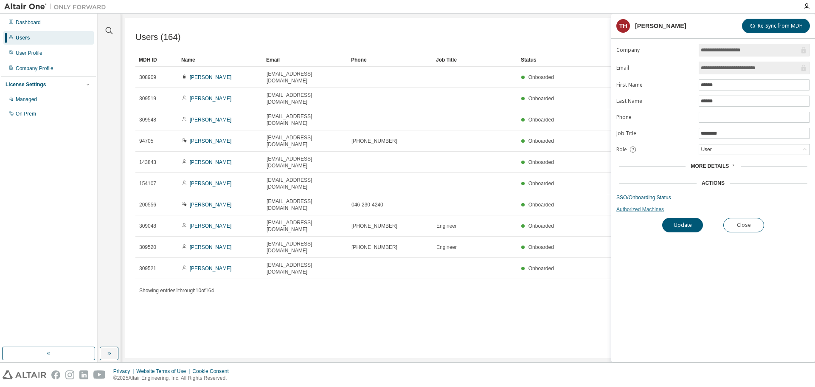
click at [635, 212] on link "Authorized Machines" at bounding box center [714, 209] width 194 height 7
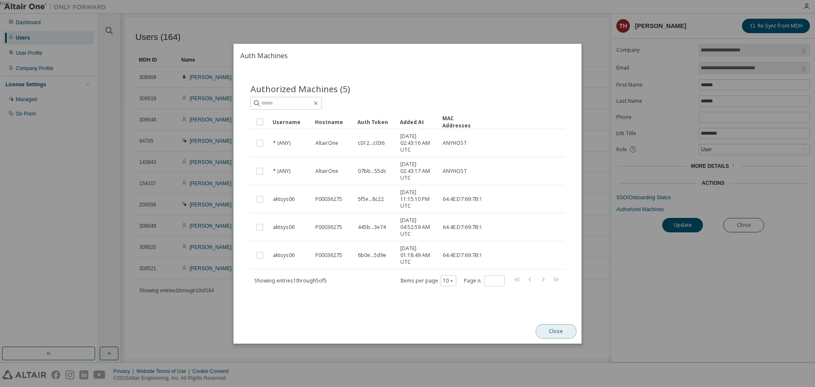
click at [563, 335] on button "Close" at bounding box center [556, 331] width 41 height 14
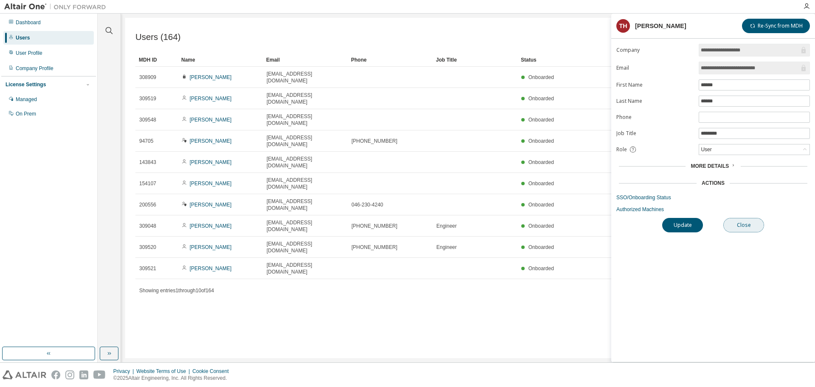
click at [750, 223] on button "Close" at bounding box center [744, 225] width 41 height 14
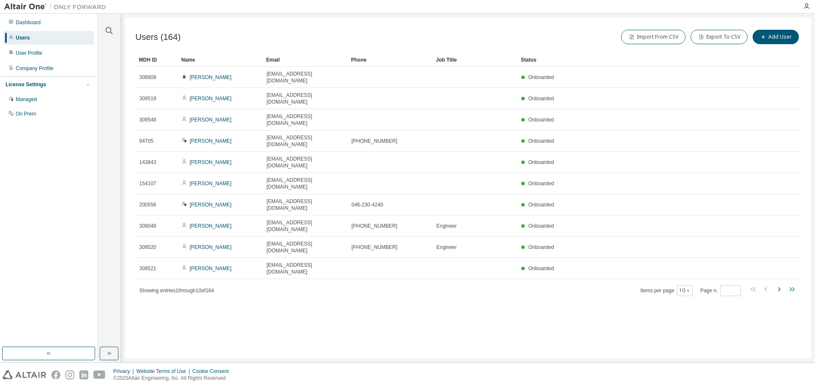
click at [795, 284] on icon "button" at bounding box center [792, 289] width 10 height 10
type input "**"
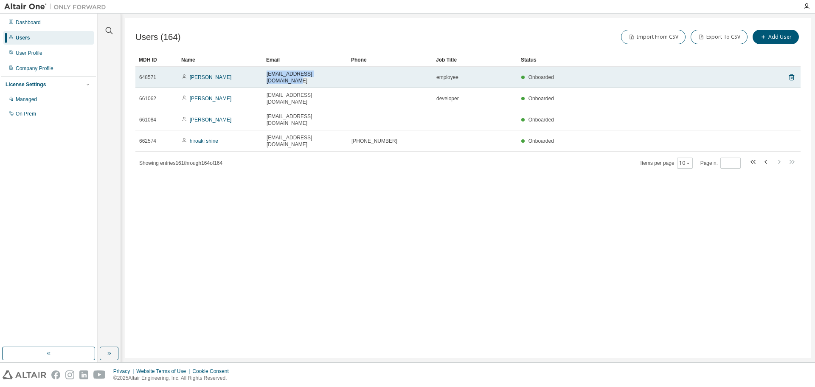
drag, startPoint x: 337, startPoint y: 76, endPoint x: 267, endPoint y: 76, distance: 70.1
click at [267, 76] on div "thimori@minebeamitsumi.com" at bounding box center [305, 78] width 77 height 14
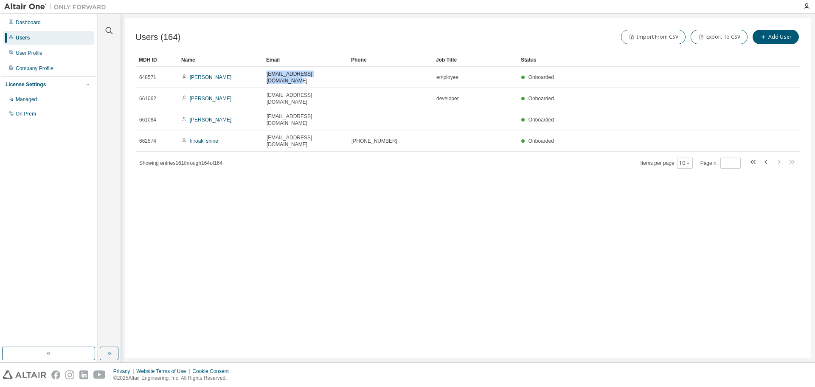
copy span "thimori@minebeamitsumi.com"
click at [34, 102] on div "Managed" at bounding box center [26, 99] width 21 height 7
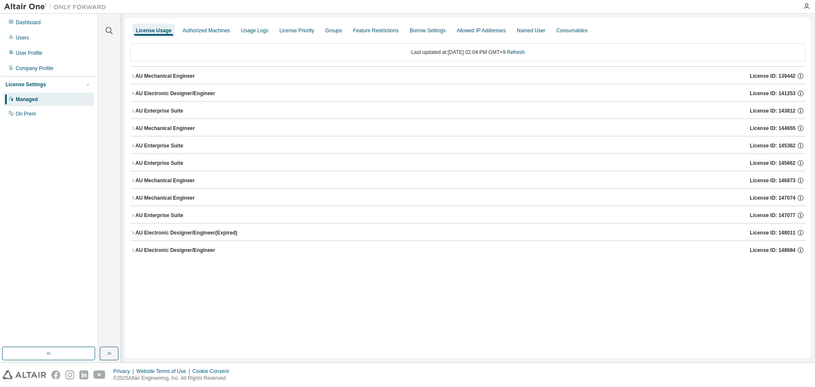
click at [135, 76] on icon "button" at bounding box center [132, 75] width 5 height 5
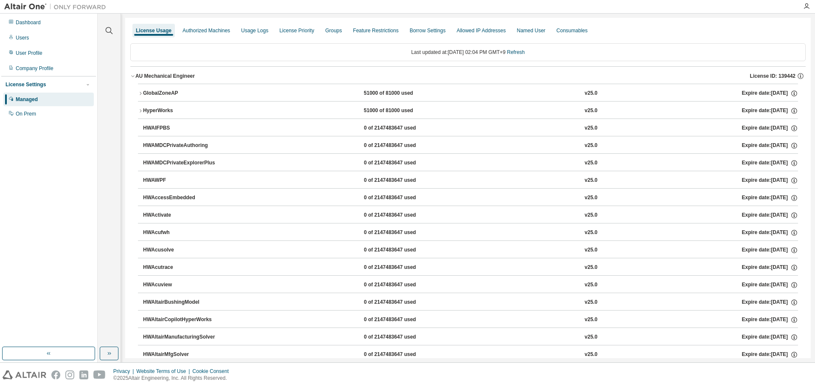
click at [140, 93] on icon "button" at bounding box center [140, 93] width 5 height 5
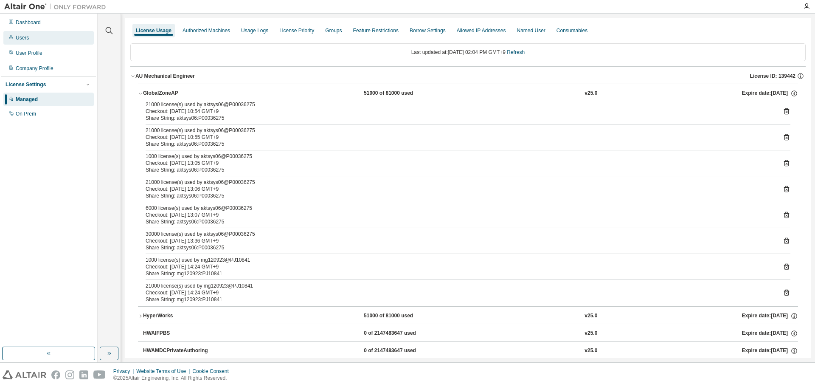
click at [24, 39] on div "Users" at bounding box center [22, 37] width 13 height 7
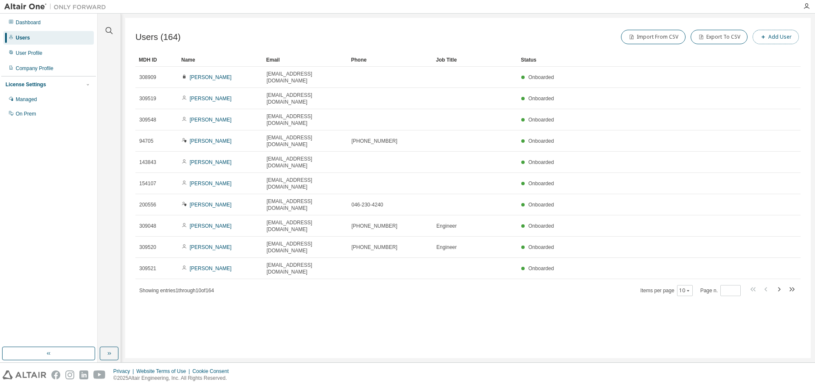
click at [764, 39] on icon "button" at bounding box center [763, 36] width 5 height 5
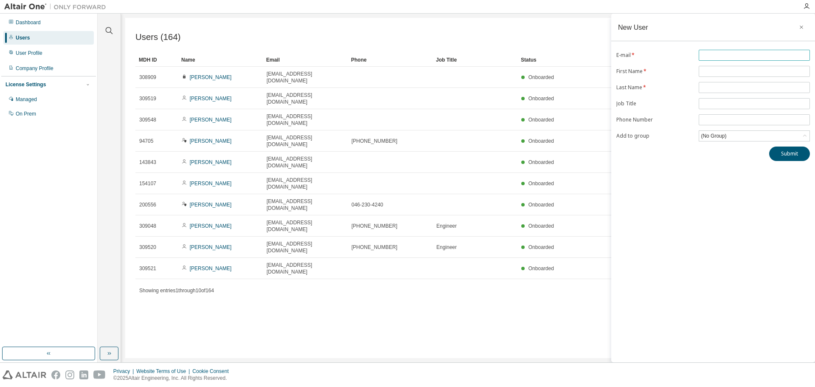
click at [714, 56] on input "text" at bounding box center [754, 55] width 107 height 7
paste input "**********"
type input "**********"
click at [718, 71] on input "text" at bounding box center [754, 71] width 107 height 7
type input "****"
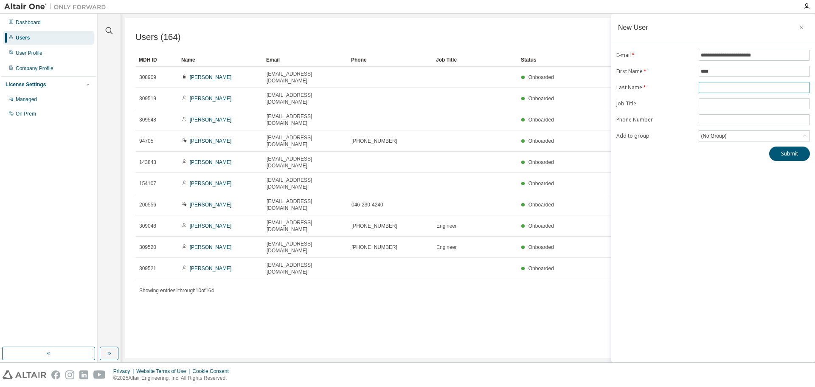
click at [734, 90] on input "text" at bounding box center [754, 87] width 107 height 7
type input "****"
click at [719, 106] on input "text" at bounding box center [754, 103] width 107 height 7
type input "*****"
click at [721, 136] on div "(No Group)" at bounding box center [714, 135] width 28 height 9
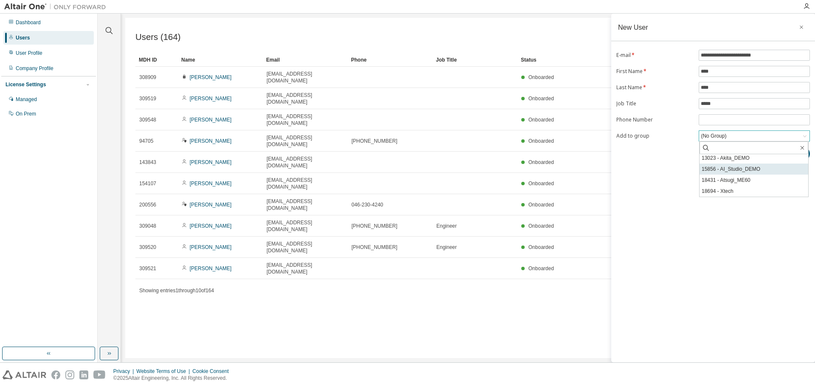
scroll to position [103, 0]
click at [737, 168] on li "9065 - Akita-CAE" at bounding box center [754, 167] width 109 height 11
click at [788, 154] on button "Submit" at bounding box center [790, 154] width 41 height 14
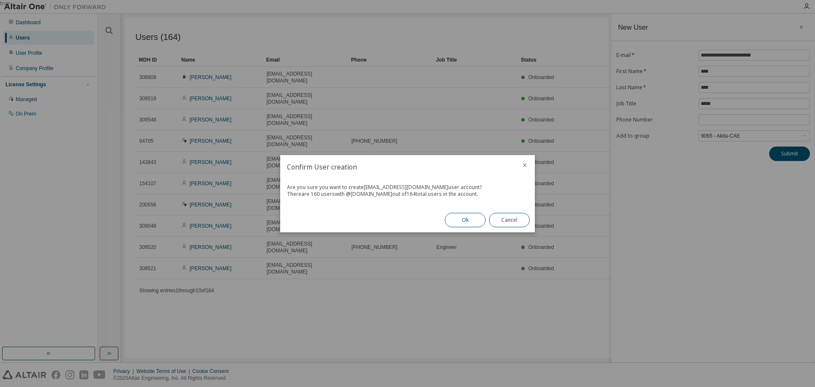
click at [461, 219] on button "Ok" at bounding box center [465, 220] width 41 height 14
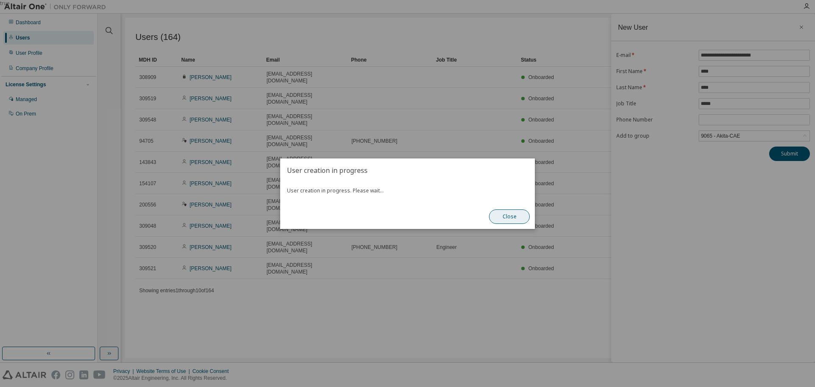
click at [502, 221] on button "Close" at bounding box center [509, 216] width 41 height 14
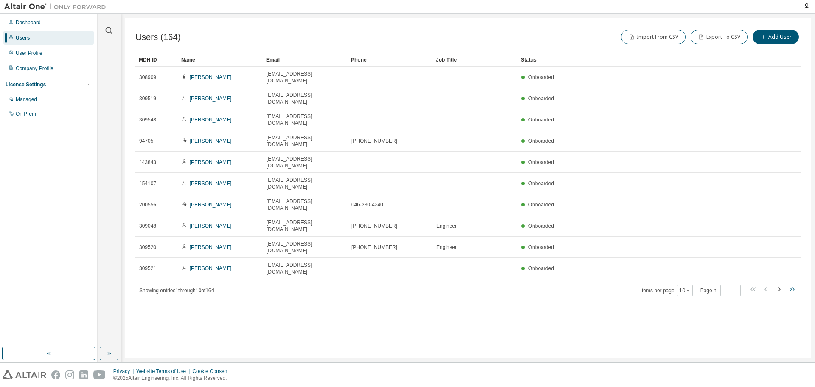
click at [793, 287] on icon "button" at bounding box center [794, 289] width 3 height 4
type input "**"
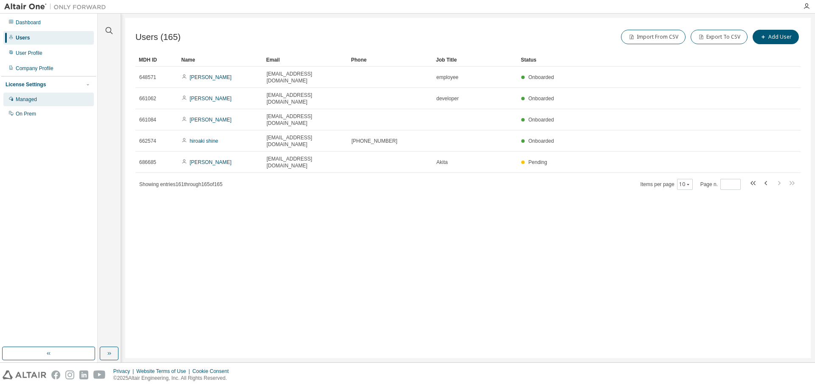
click at [28, 102] on div "Managed" at bounding box center [26, 99] width 21 height 7
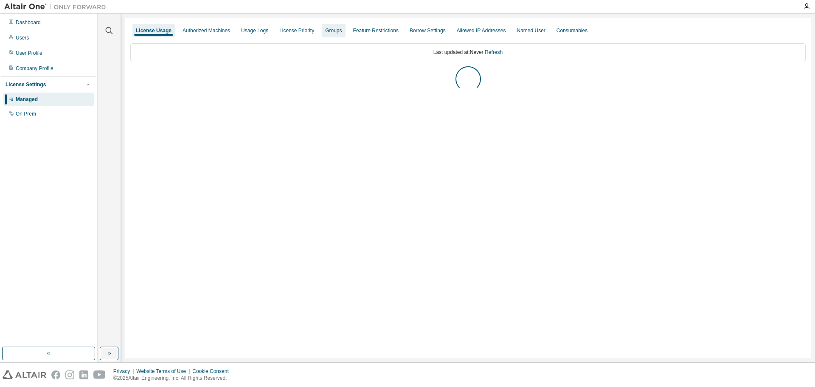
click at [330, 33] on div "Groups" at bounding box center [333, 30] width 17 height 7
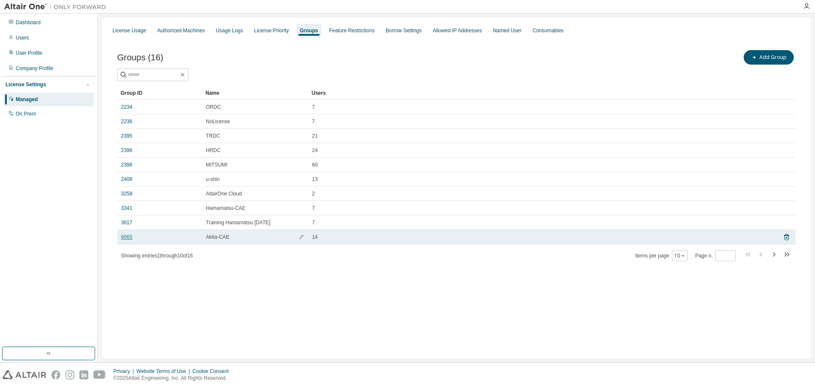
click at [125, 237] on link "9065" at bounding box center [126, 237] width 11 height 7
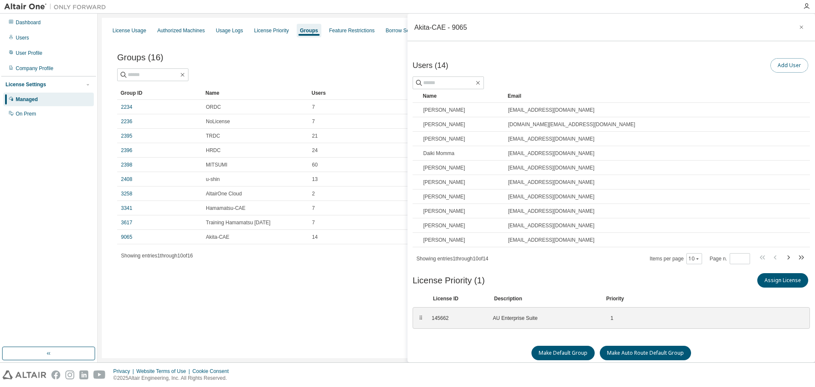
click at [781, 71] on button "Add User" at bounding box center [790, 65] width 38 height 14
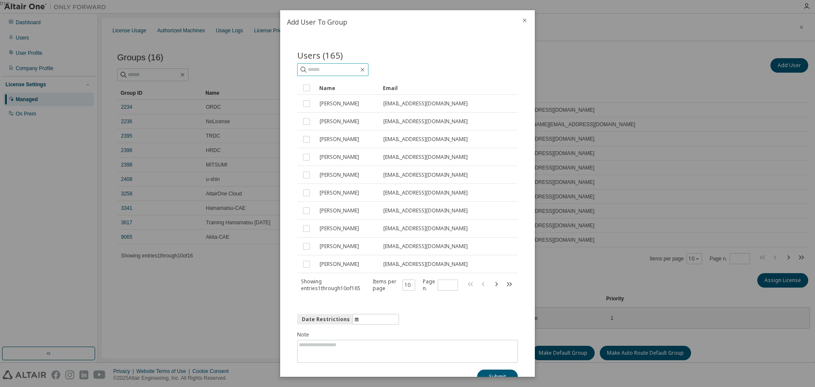
click at [344, 71] on input "text" at bounding box center [333, 69] width 51 height 8
type input "******"
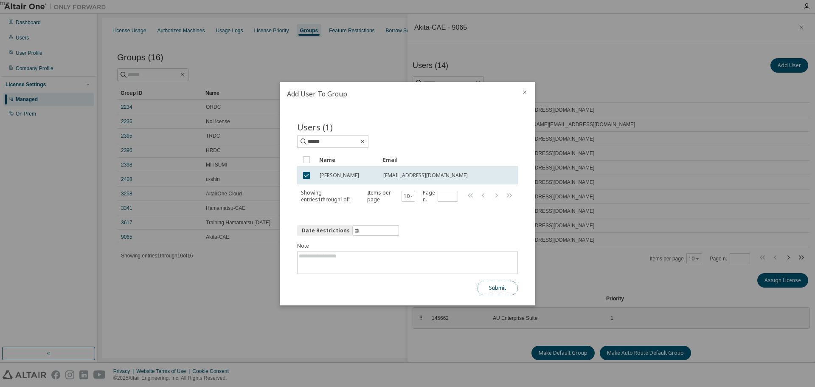
click at [495, 293] on button "Submit" at bounding box center [497, 288] width 41 height 14
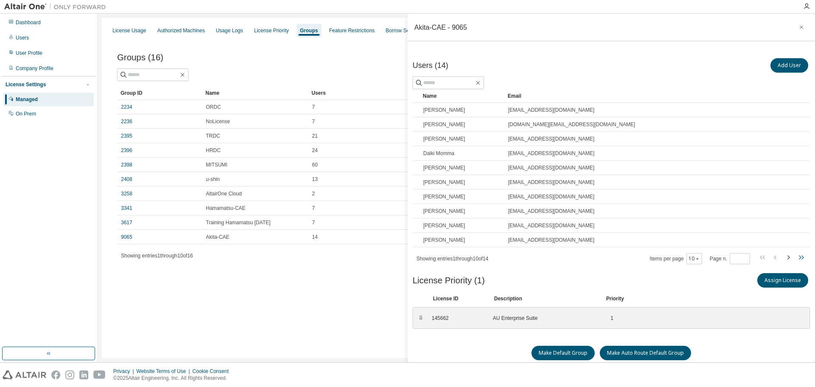
click at [796, 260] on icon "button" at bounding box center [801, 257] width 10 height 10
type input "*"
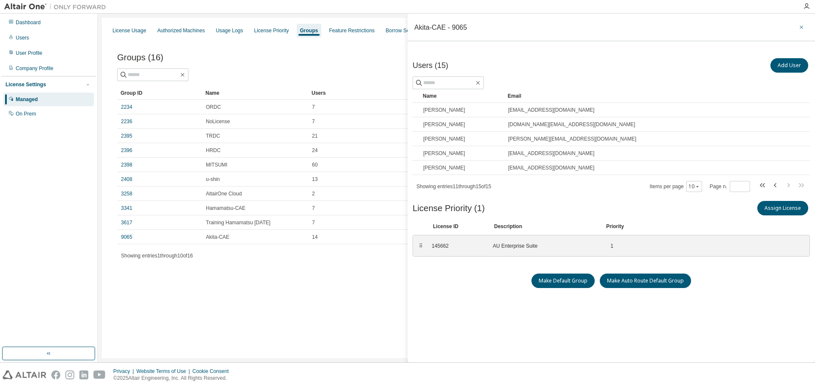
click at [799, 25] on icon "button" at bounding box center [802, 27] width 6 height 7
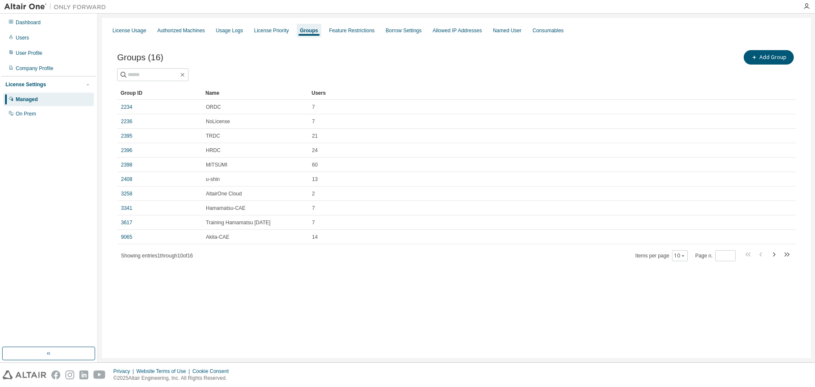
click at [329, 314] on div "License Usage Authorized Machines Usage Logs License Priority Groups Feature Re…" at bounding box center [456, 188] width 709 height 340
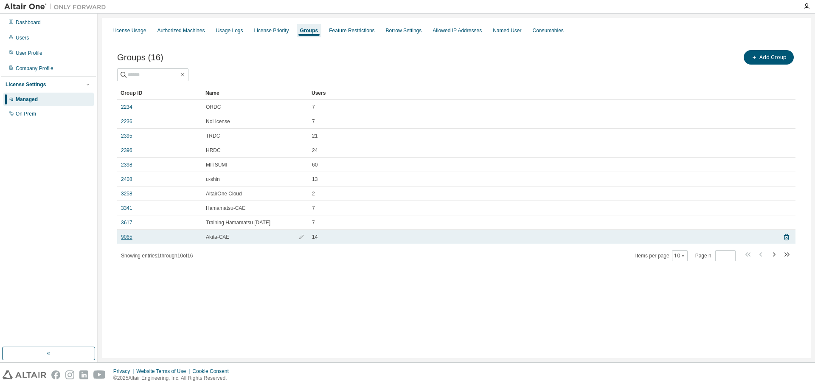
click at [129, 238] on link "9065" at bounding box center [126, 237] width 11 height 7
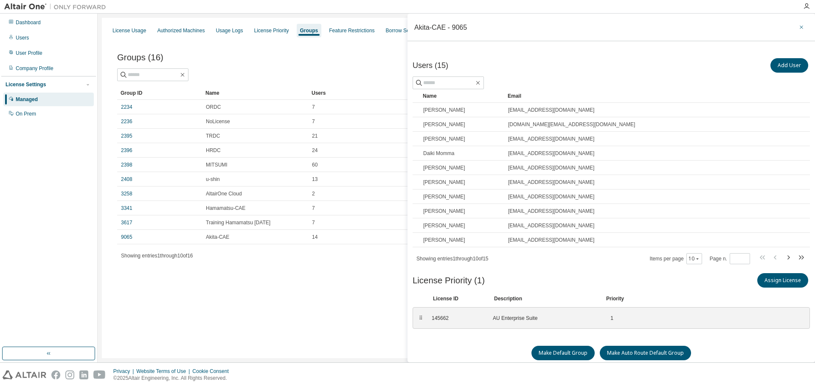
click at [800, 26] on icon "button" at bounding box center [801, 26] width 3 height 3
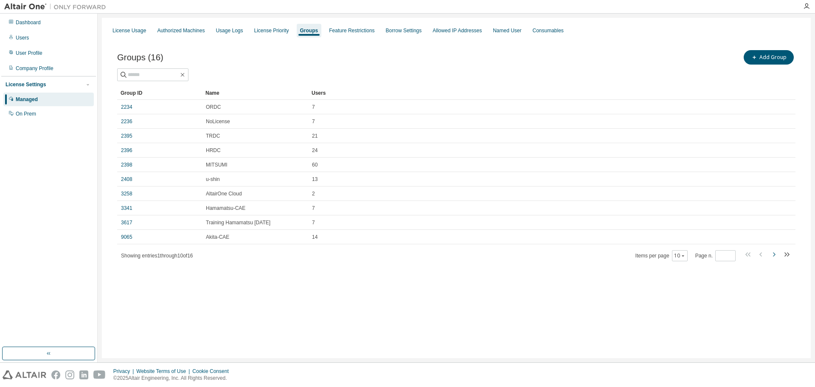
click at [773, 254] on icon "button" at bounding box center [774, 254] width 10 height 10
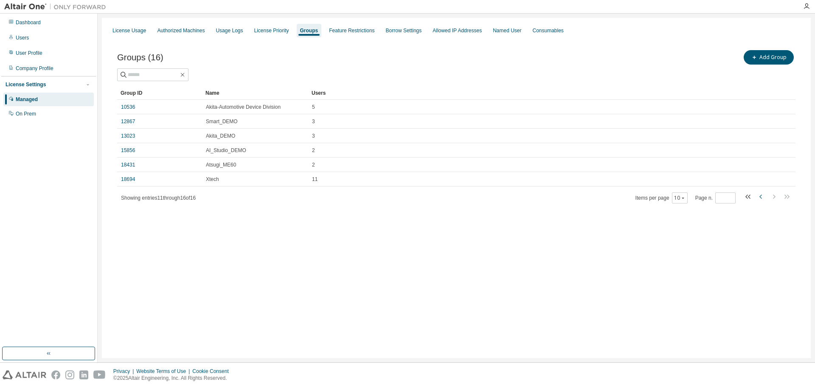
click at [760, 198] on icon "button" at bounding box center [761, 197] width 10 height 10
type input "*"
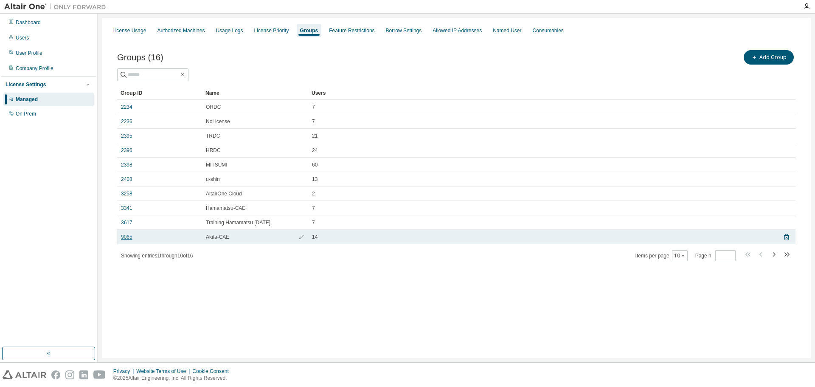
click at [127, 236] on link "9065" at bounding box center [126, 237] width 11 height 7
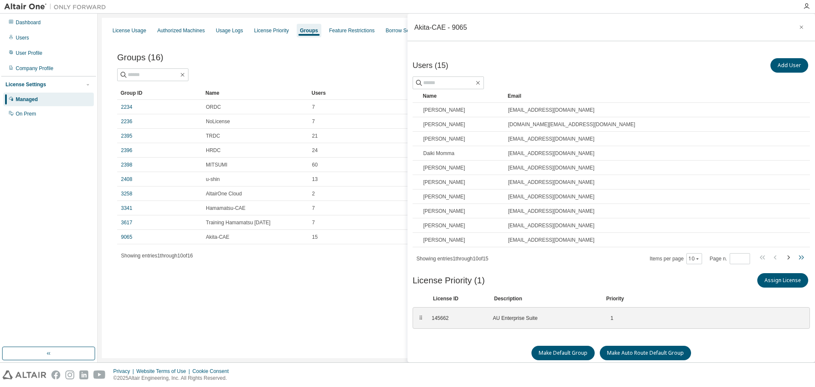
click at [799, 257] on icon "button" at bounding box center [800, 257] width 3 height 4
type input "*"
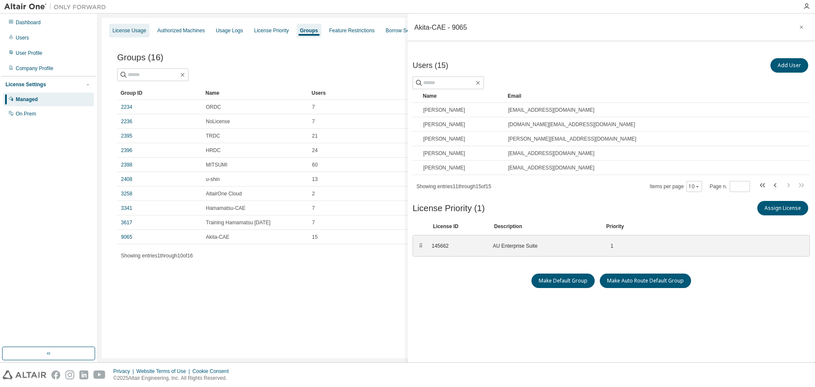
click at [122, 31] on div "License Usage" at bounding box center [130, 30] width 34 height 7
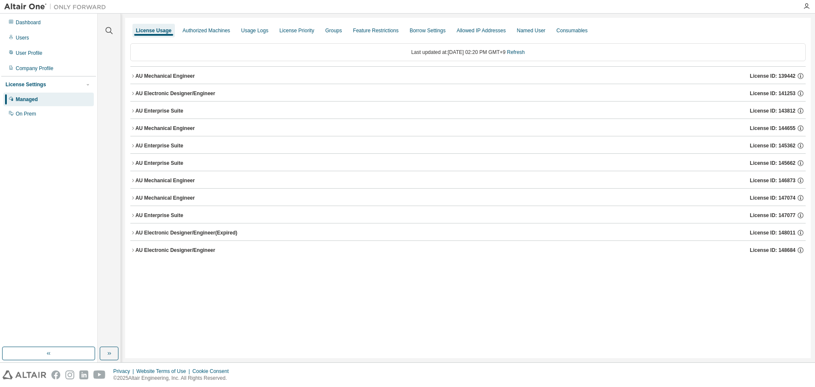
click at [133, 74] on icon "button" at bounding box center [132, 75] width 5 height 5
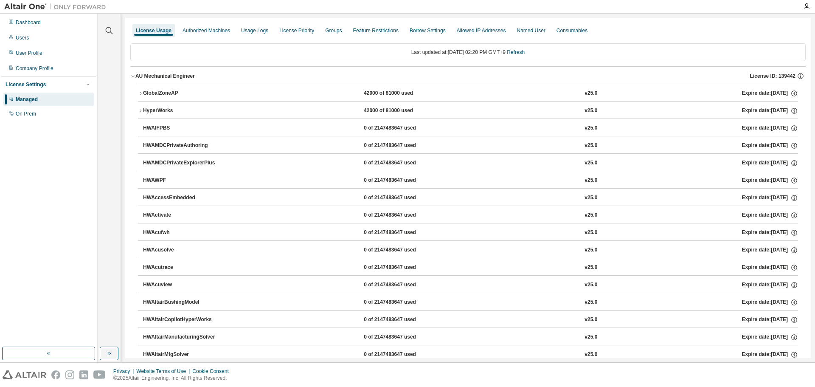
click at [141, 93] on icon "button" at bounding box center [140, 93] width 5 height 5
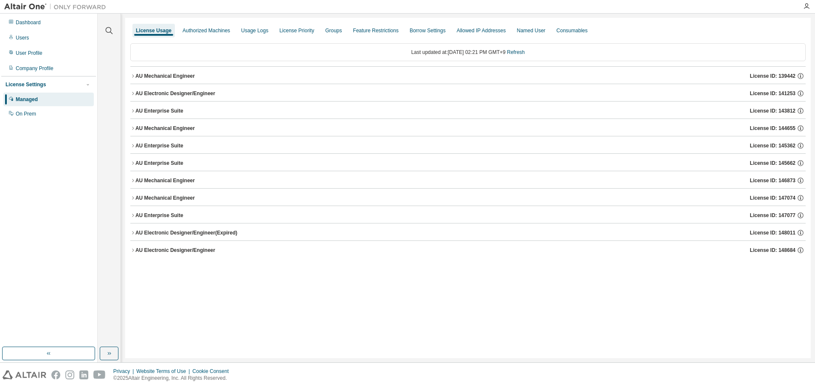
click at [133, 78] on icon "button" at bounding box center [132, 75] width 5 height 5
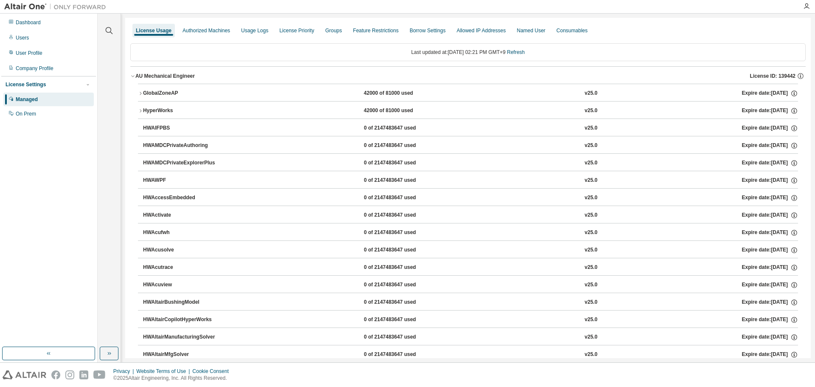
click at [140, 91] on icon "button" at bounding box center [140, 93] width 5 height 5
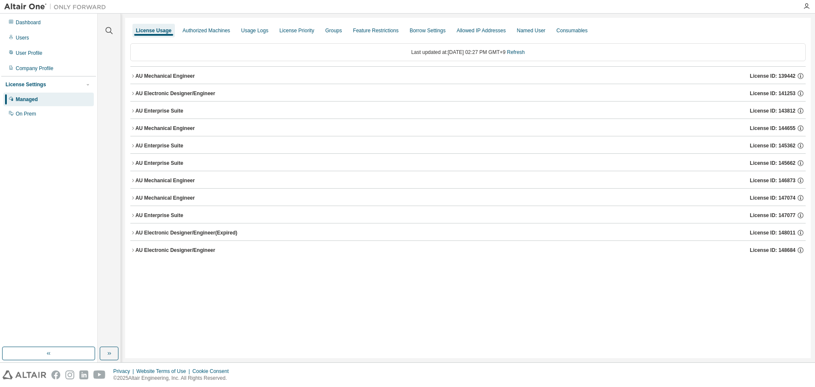
click at [133, 77] on icon "button" at bounding box center [132, 75] width 5 height 5
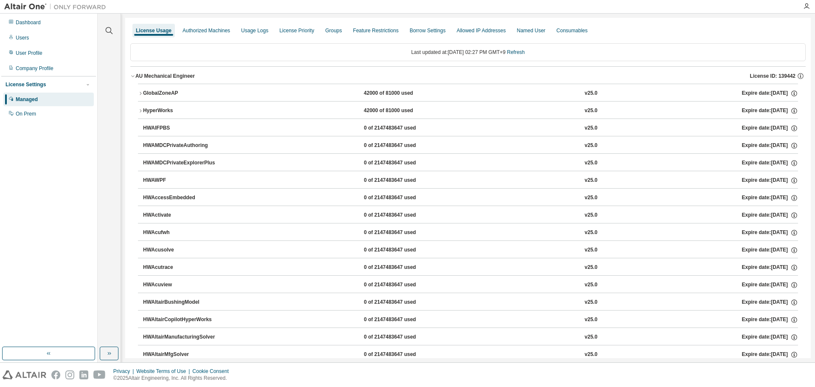
click at [141, 94] on icon "button" at bounding box center [141, 93] width 2 height 3
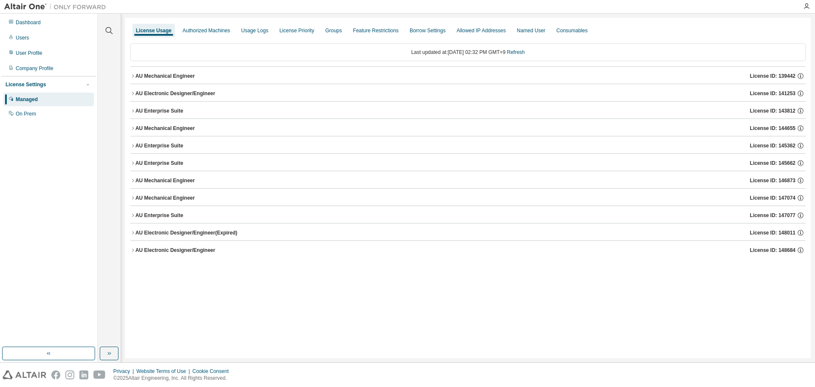
click at [134, 77] on icon "button" at bounding box center [132, 75] width 5 height 5
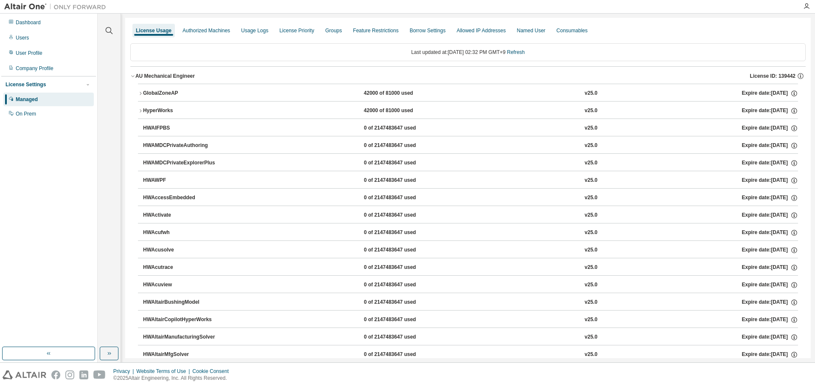
click at [139, 90] on button "GlobalZoneAP 42000 of 81000 used v25.0 Expire date: [DATE]" at bounding box center [468, 93] width 660 height 19
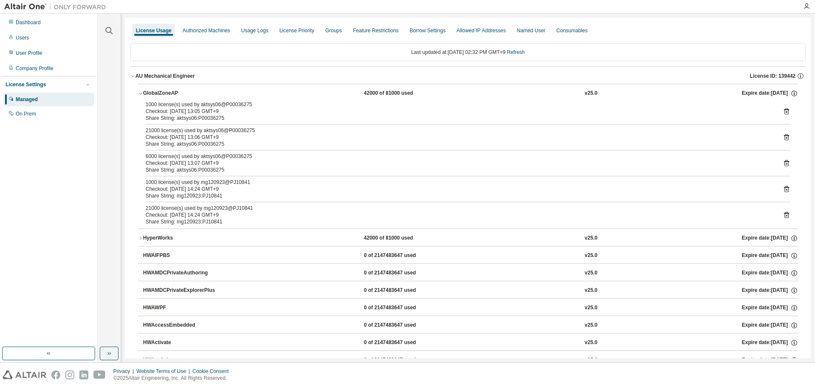
click at [786, 138] on icon at bounding box center [787, 138] width 2 height 2
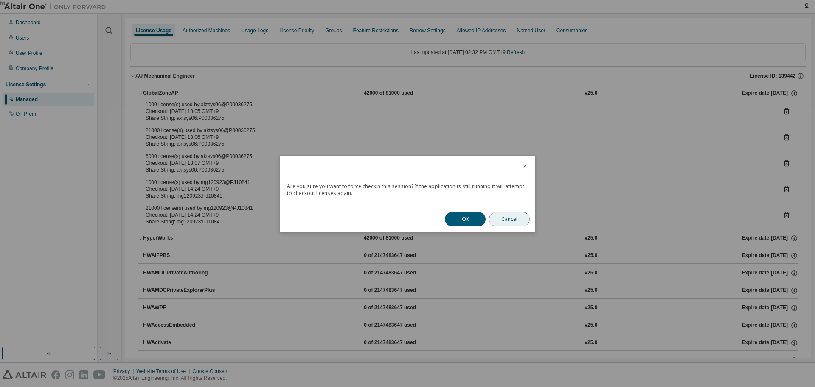
click at [514, 221] on button "Cancel" at bounding box center [509, 219] width 41 height 14
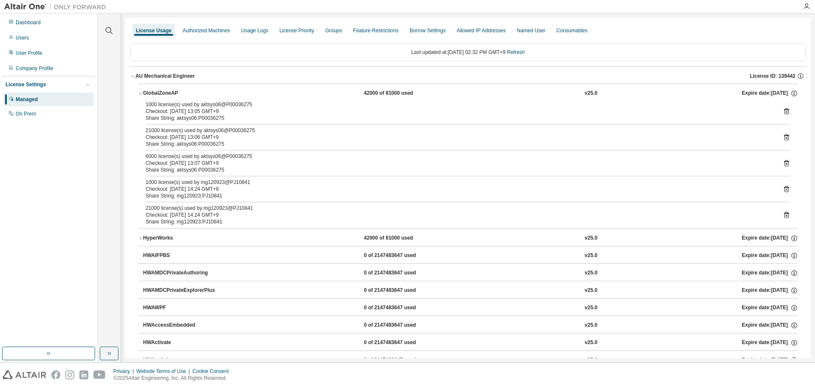
click at [786, 138] on icon at bounding box center [787, 138] width 2 height 2
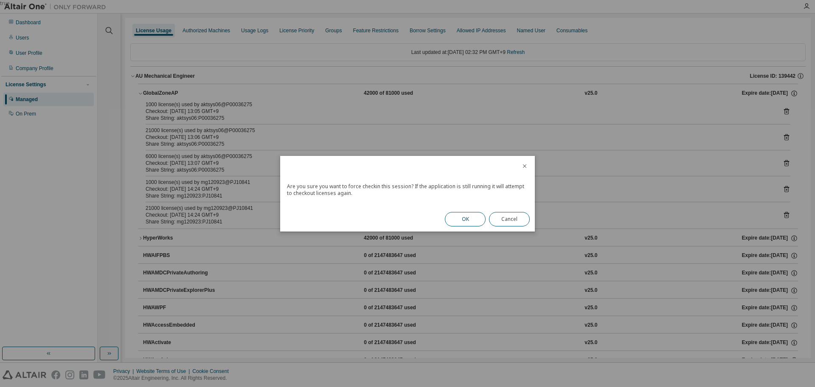
click at [471, 221] on button "OK" at bounding box center [465, 219] width 41 height 14
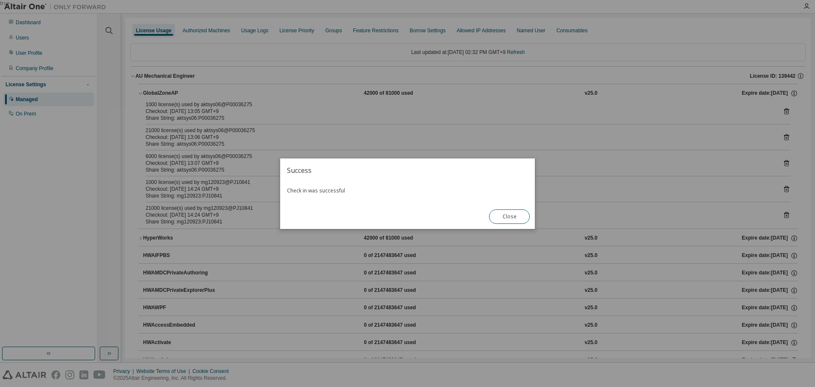
click at [507, 216] on button "Close" at bounding box center [509, 216] width 41 height 14
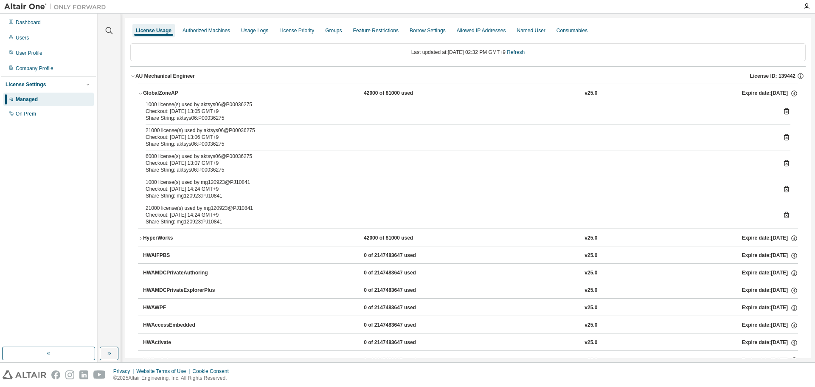
click at [786, 113] on icon at bounding box center [787, 112] width 2 height 2
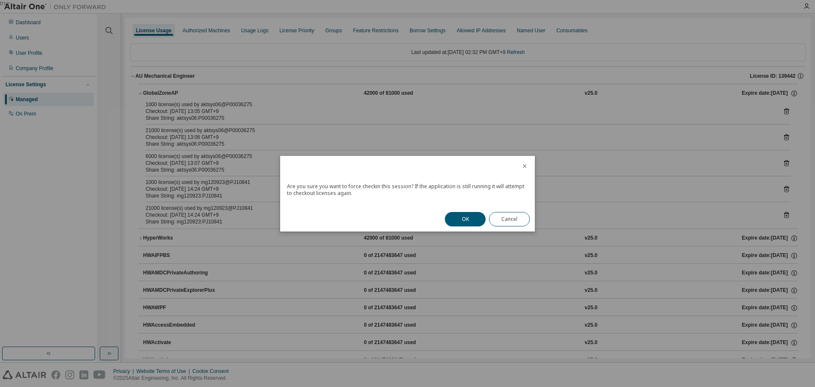
click at [459, 228] on div "OK Cancel" at bounding box center [487, 219] width 95 height 25
click at [463, 221] on button "OK" at bounding box center [465, 219] width 41 height 14
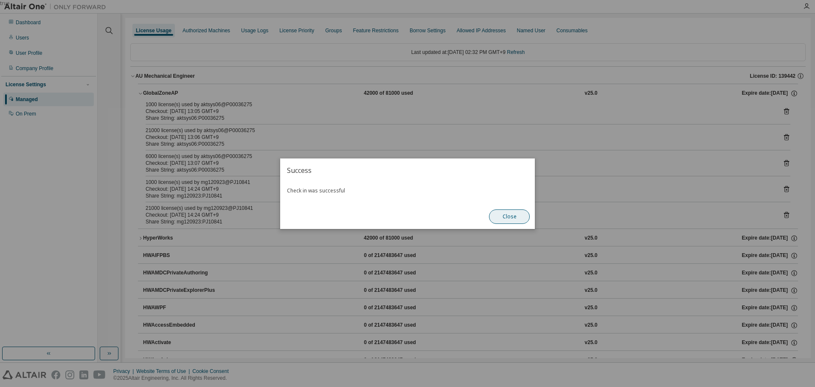
click at [513, 220] on button "Close" at bounding box center [509, 216] width 41 height 14
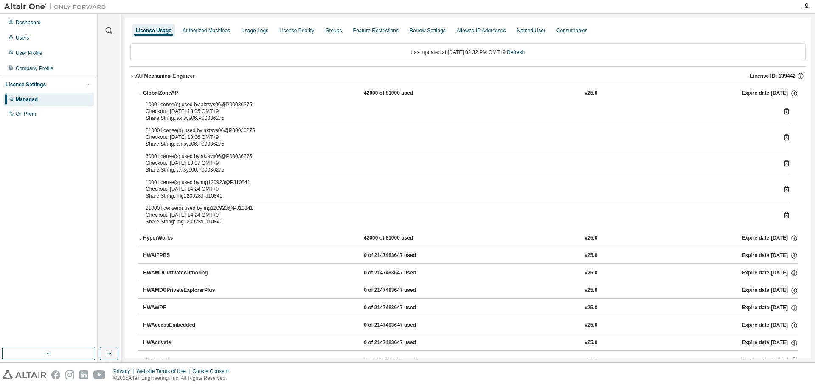
click at [786, 163] on icon at bounding box center [787, 164] width 2 height 2
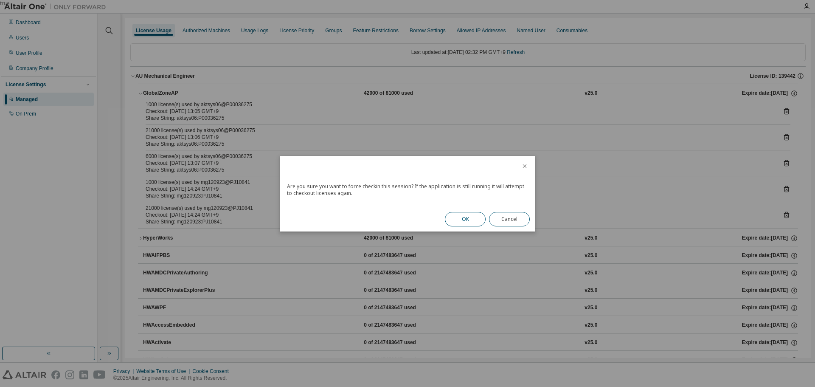
click at [471, 220] on button "OK" at bounding box center [465, 219] width 41 height 14
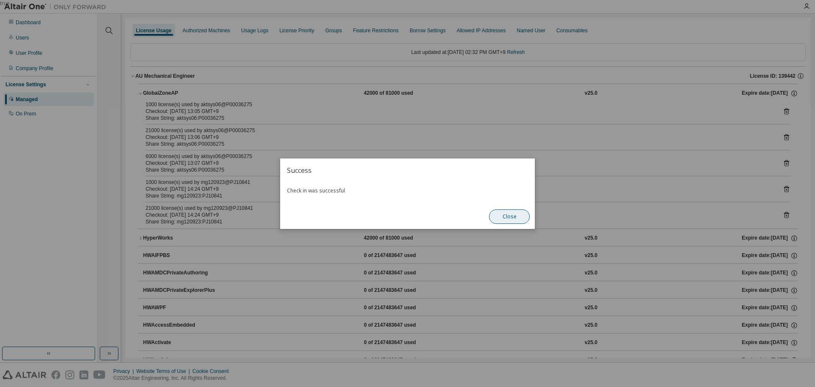
click at [519, 217] on button "Close" at bounding box center [509, 216] width 41 height 14
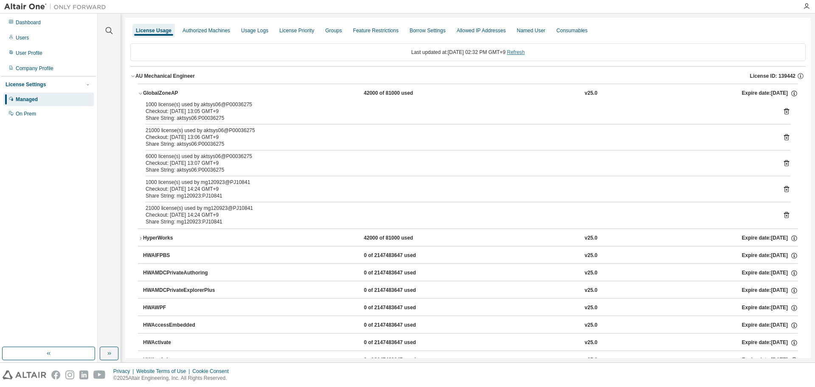
click at [520, 51] on link "Refresh" at bounding box center [516, 52] width 18 height 6
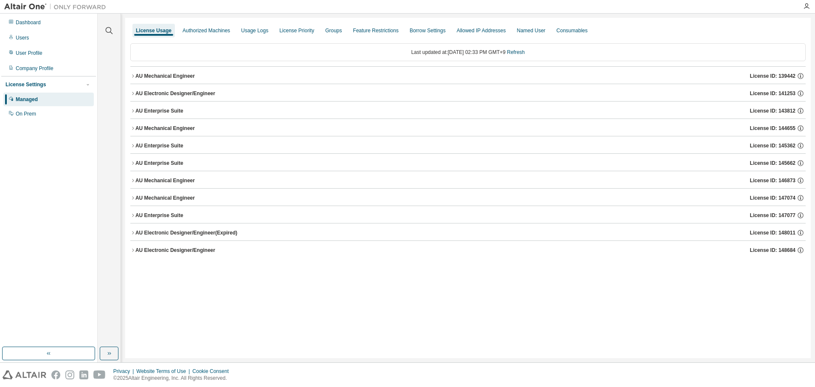
click at [134, 78] on icon "button" at bounding box center [132, 75] width 5 height 5
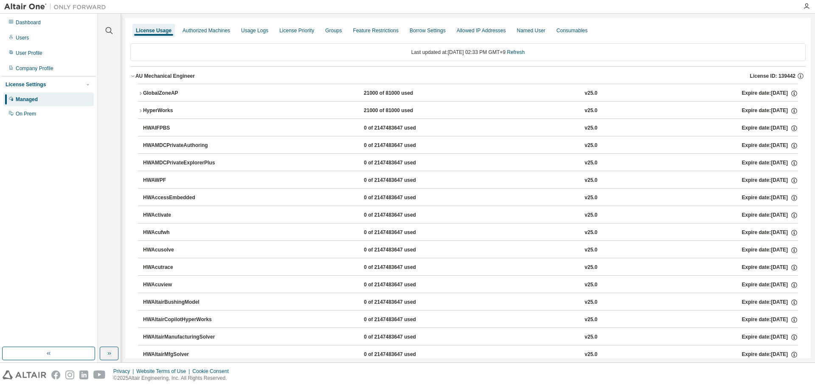
click at [142, 90] on button "GlobalZoneAP 21000 of 81000 used v25.0 Expire date: [DATE]" at bounding box center [468, 93] width 660 height 19
